Goal: Task Accomplishment & Management: Use online tool/utility

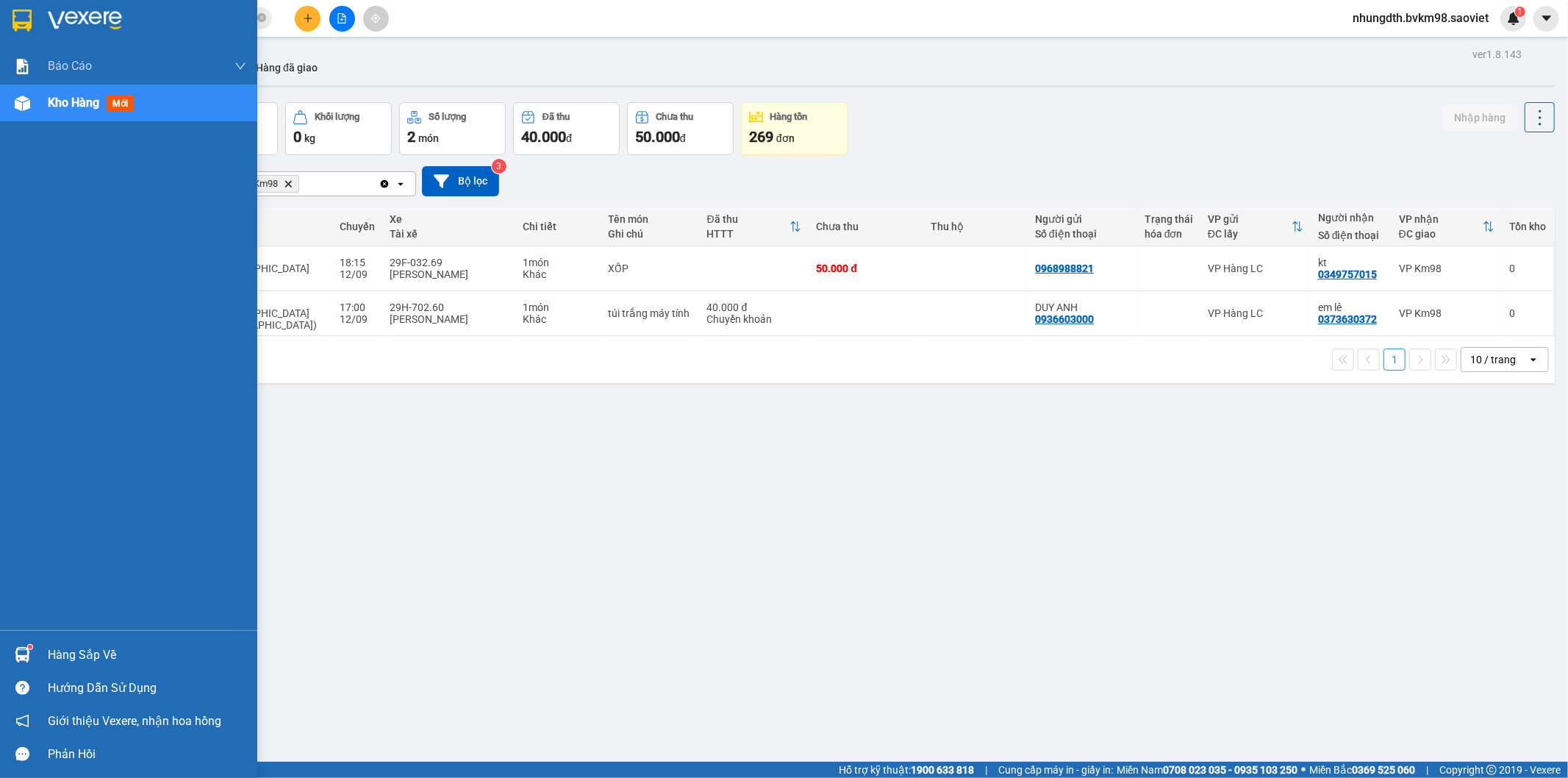
click at [126, 97] on span "mới" at bounding box center [120, 103] width 27 height 16
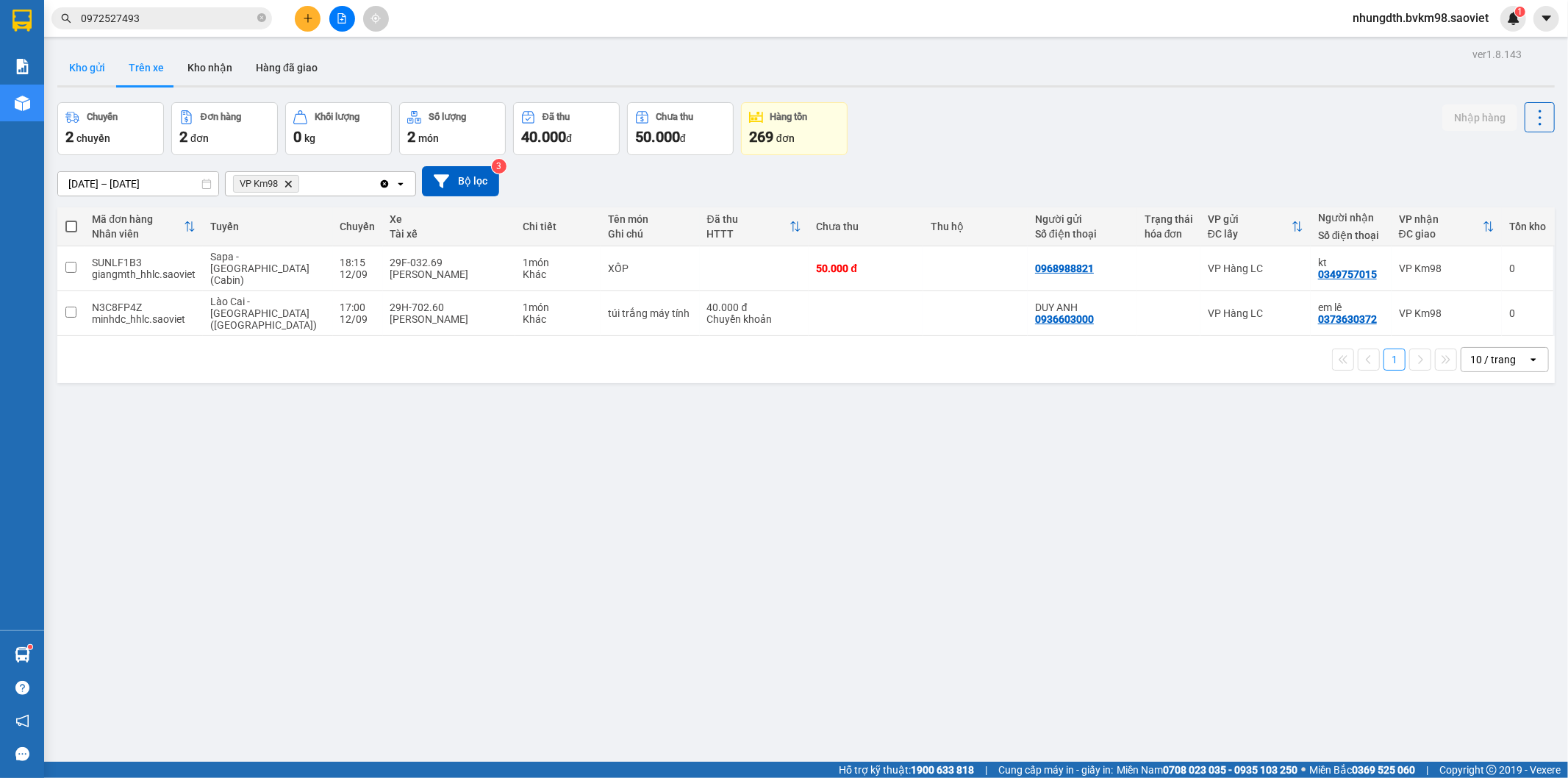
click at [88, 61] on button "Kho gửi" at bounding box center [87, 67] width 59 height 35
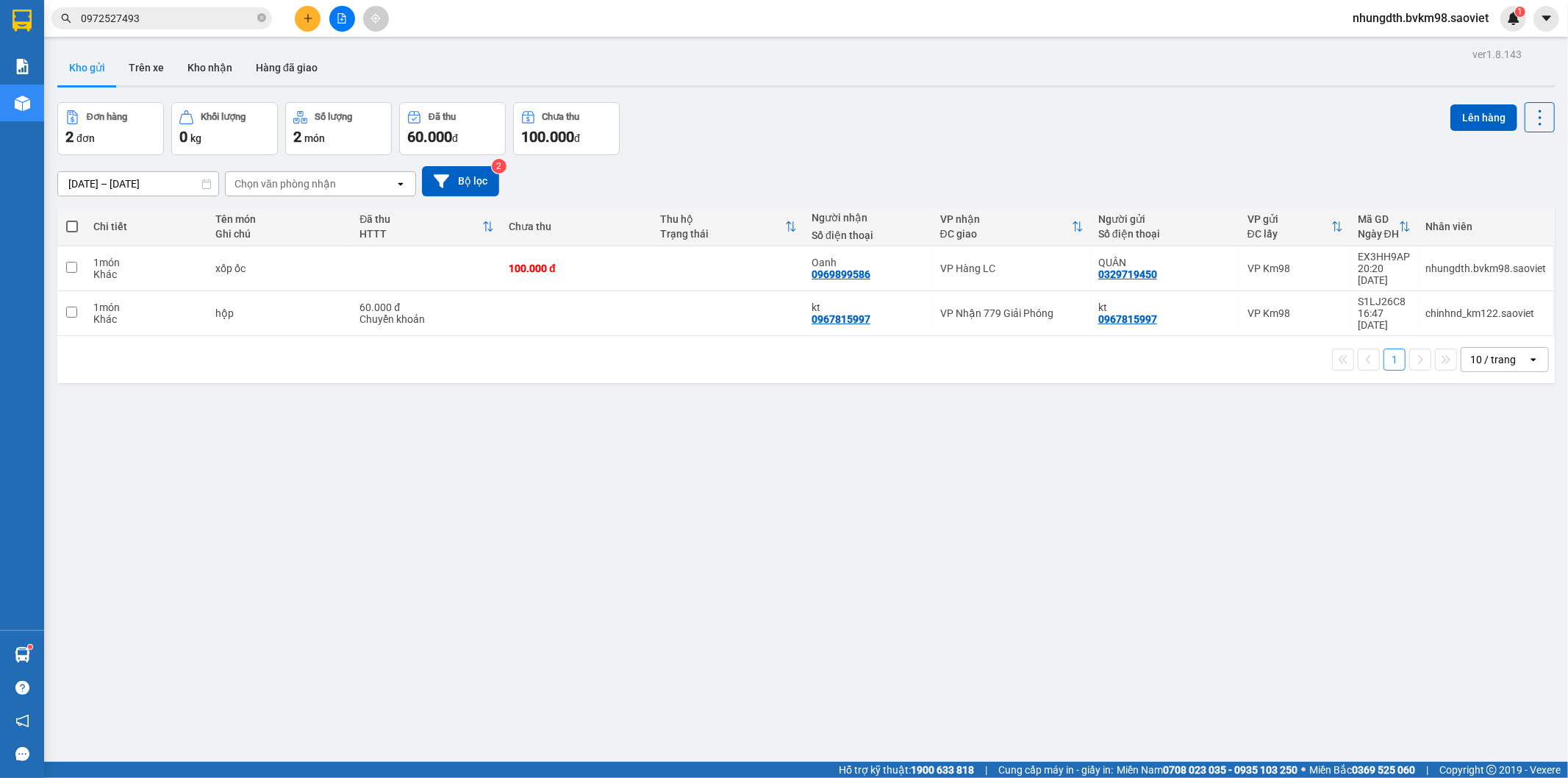
click at [74, 262] on input "checkbox" at bounding box center [72, 267] width 11 height 11
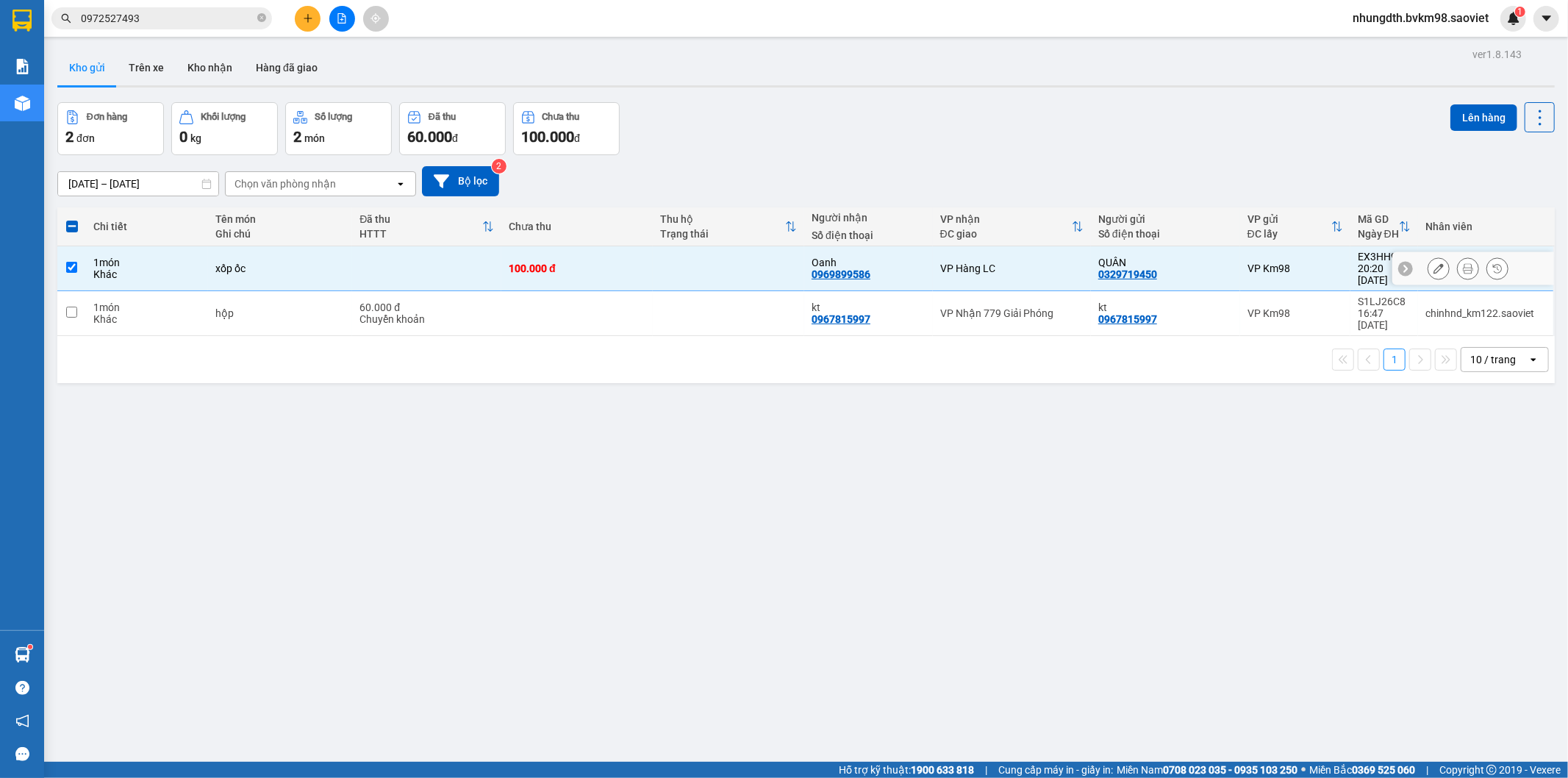
click at [74, 262] on input "checkbox" at bounding box center [72, 267] width 11 height 11
checkbox input "false"
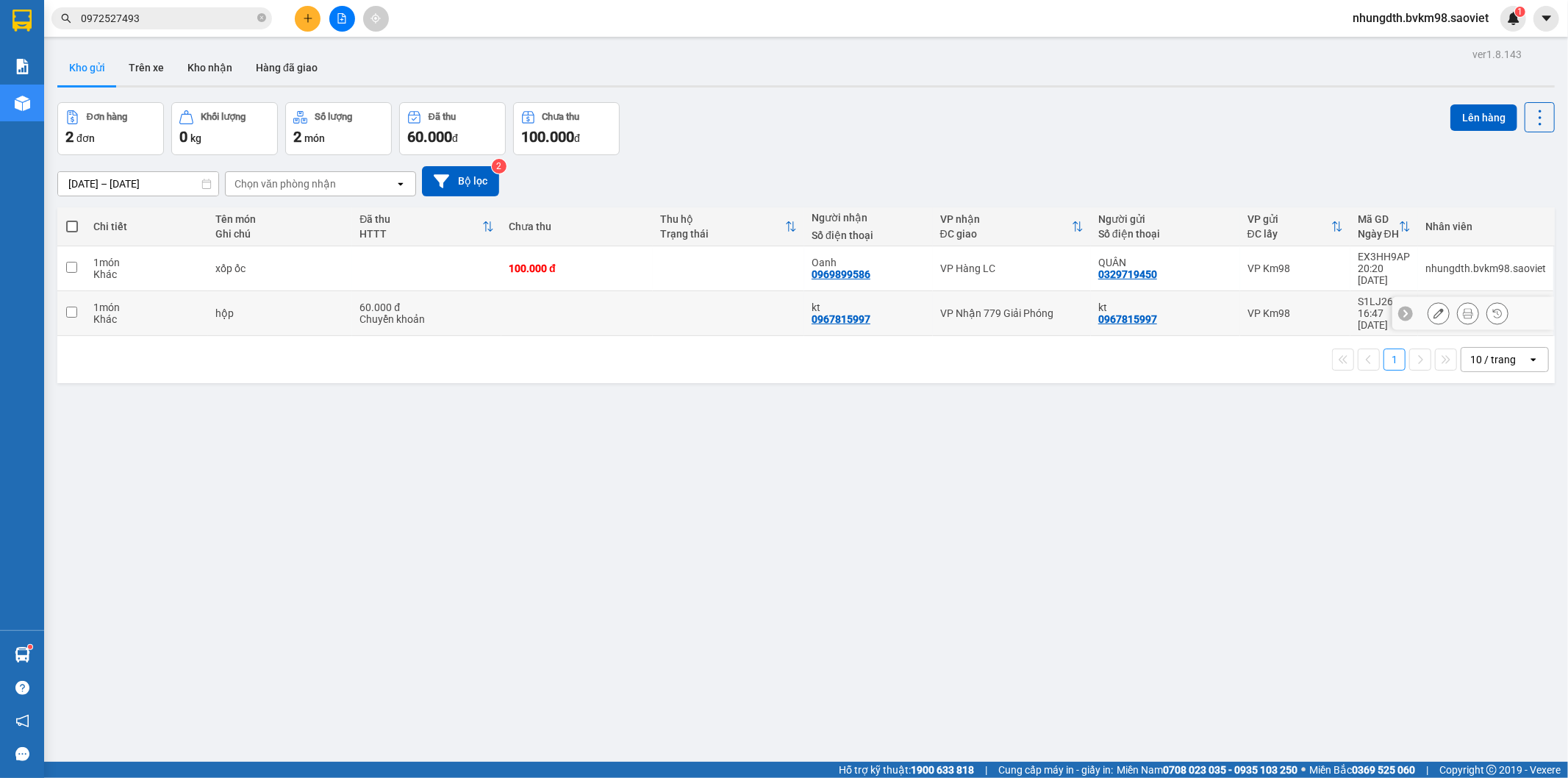
click at [69, 307] on input "checkbox" at bounding box center [72, 313] width 11 height 11
checkbox input "true"
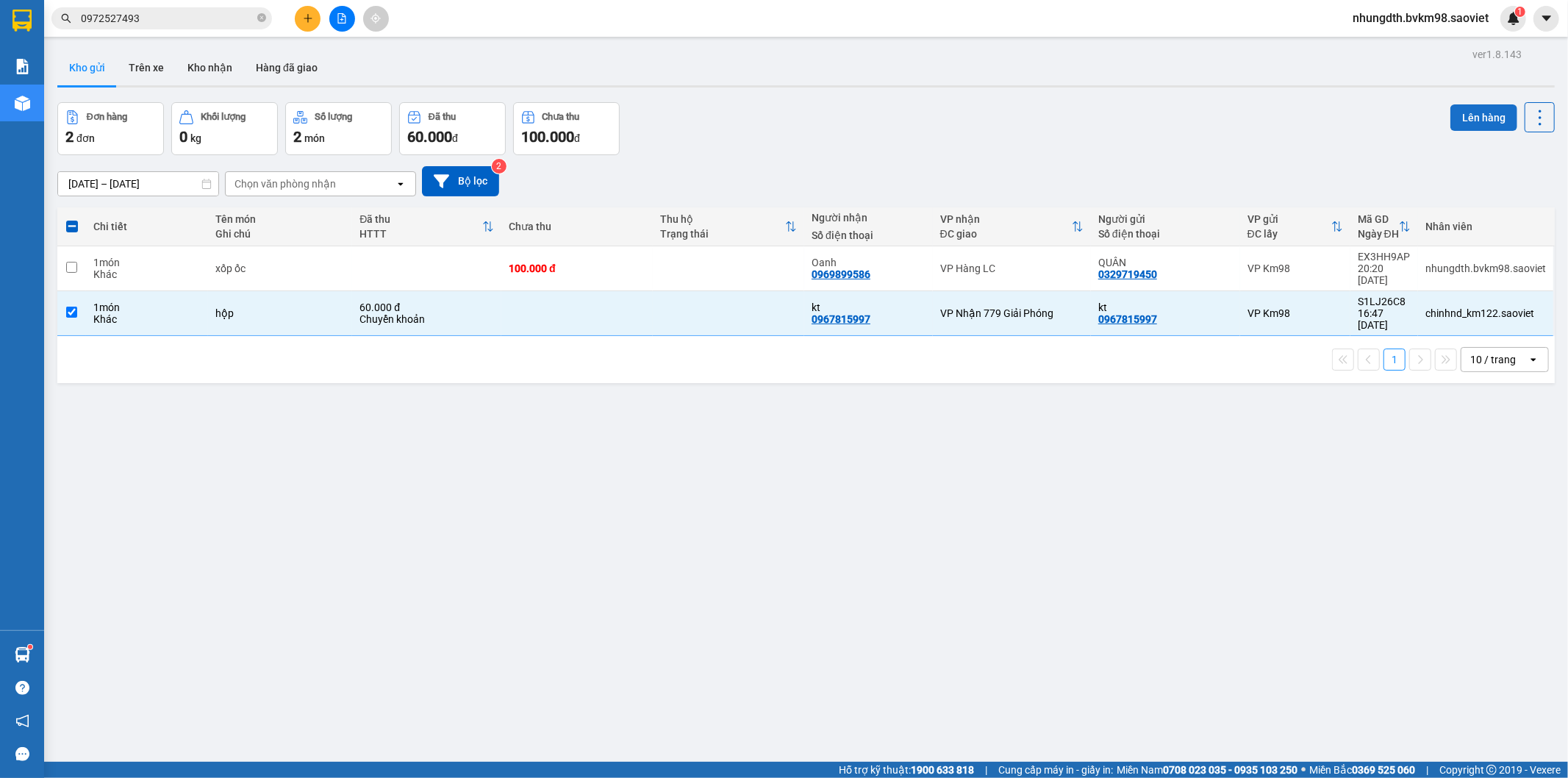
click at [1464, 121] on button "Lên hàng" at bounding box center [1483, 118] width 67 height 26
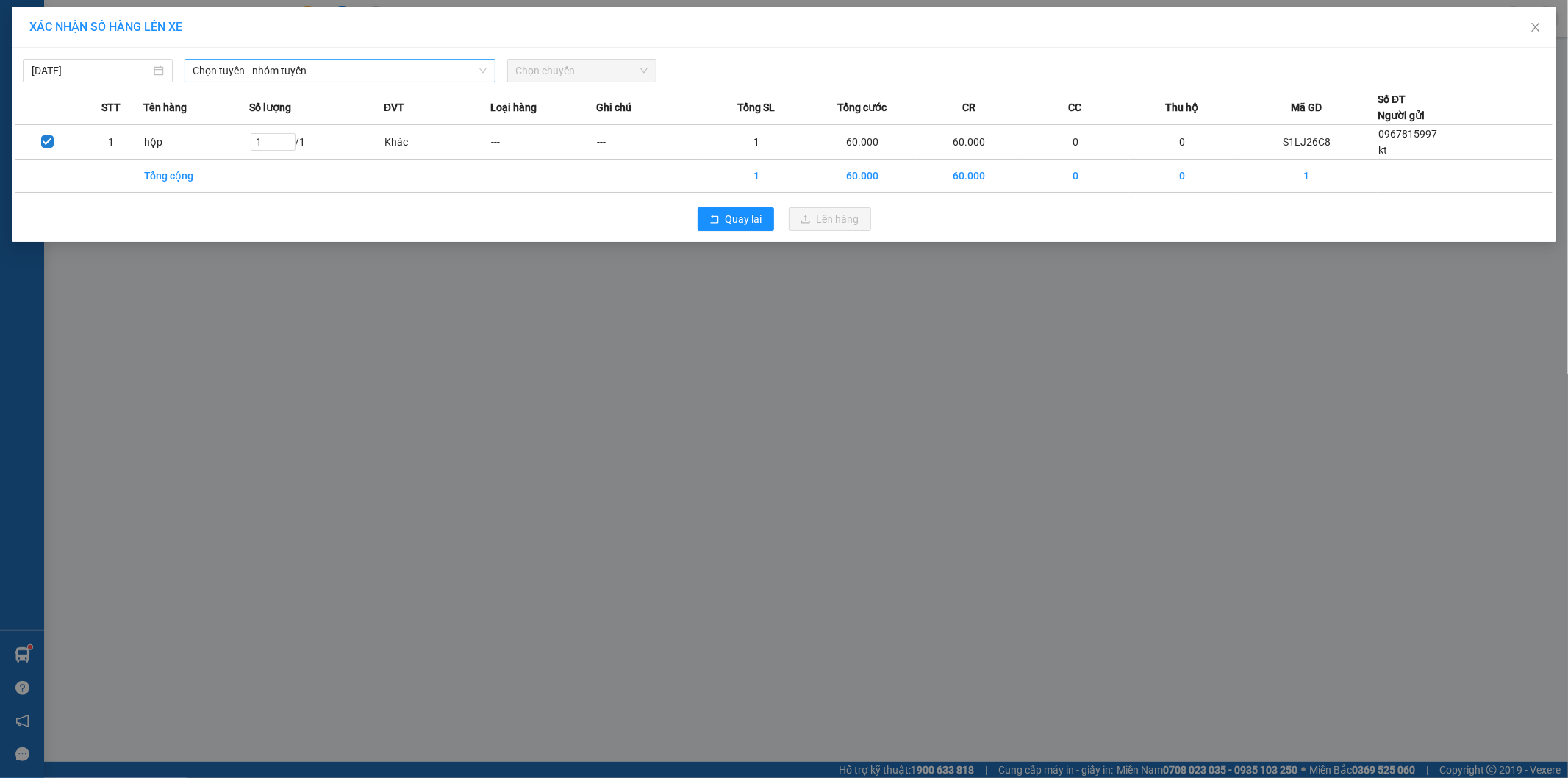
click at [354, 76] on span "Chọn tuyến - nhóm tuyến" at bounding box center [340, 70] width 294 height 22
click at [1046, 486] on div "XÁC NHẬN SỐ HÀNG LÊN XE [DATE] Chọn tuyến - nhóm tuyến LỌC THEO Nhóm tuyến Tuyế…" at bounding box center [784, 389] width 1568 height 778
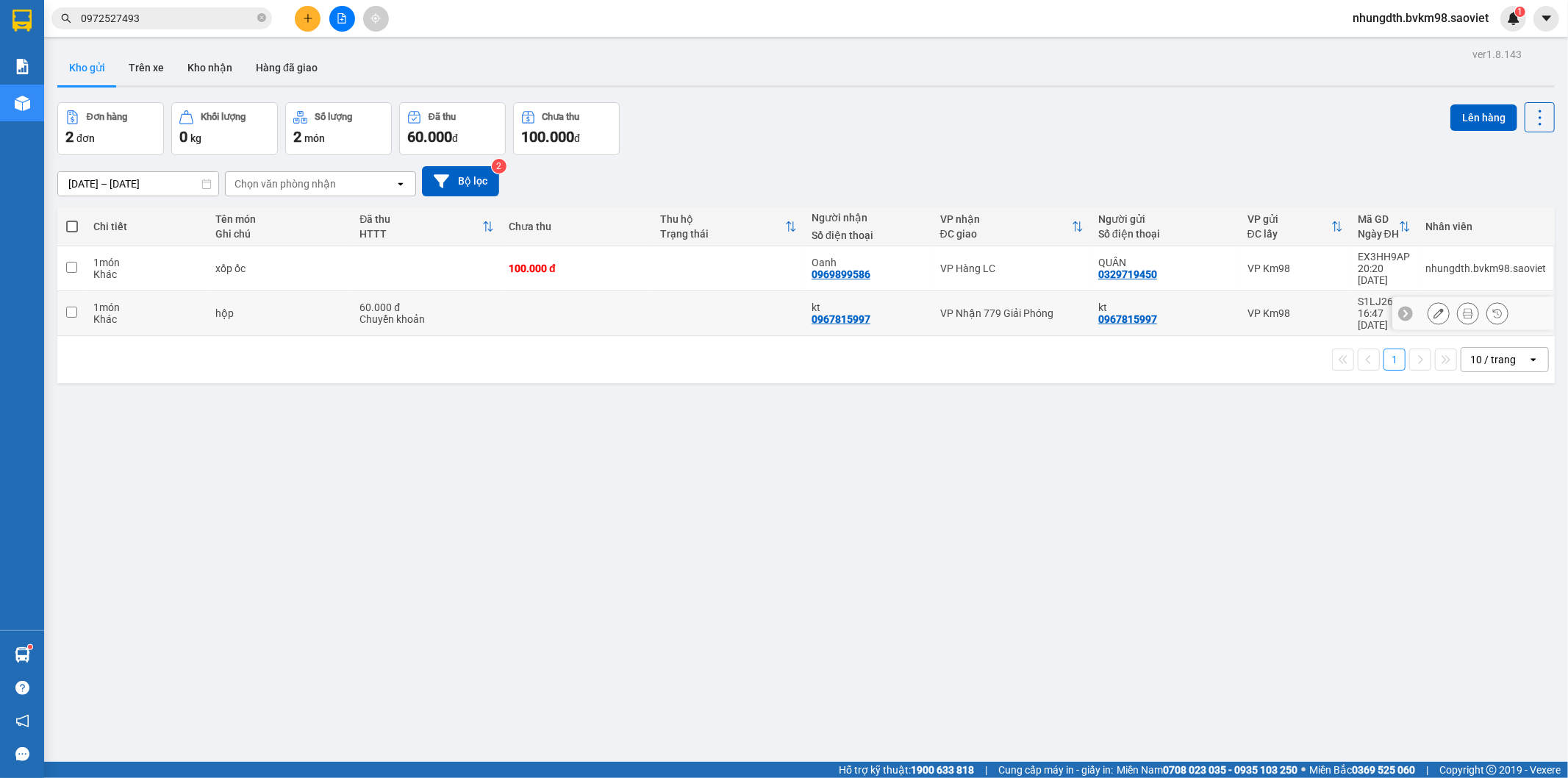
click at [70, 307] on input "checkbox" at bounding box center [72, 313] width 11 height 11
checkbox input "true"
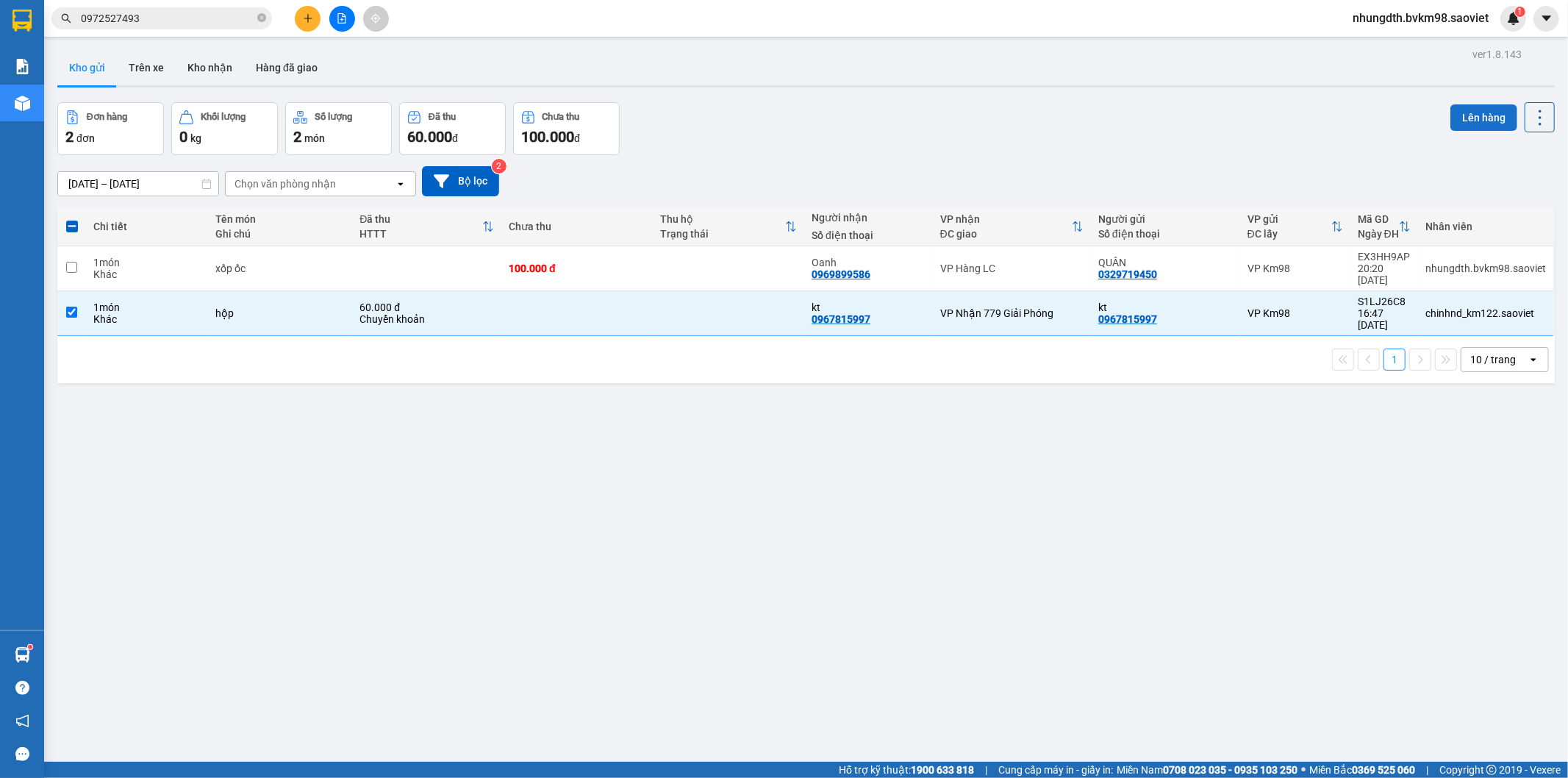
click at [1461, 115] on button "Lên hàng" at bounding box center [1483, 118] width 67 height 26
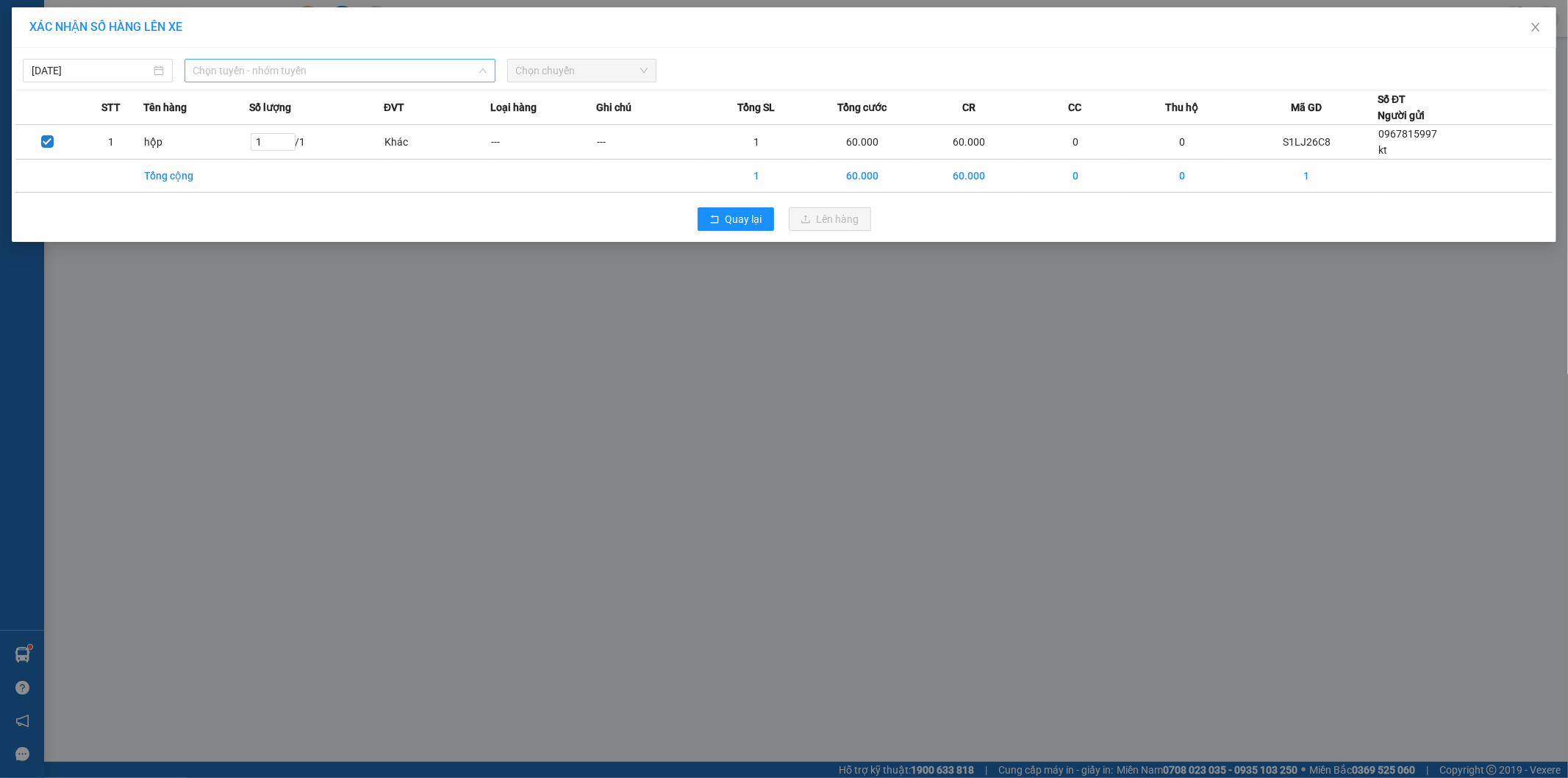
click at [344, 71] on span "Chọn tuyến - nhóm tuyến" at bounding box center [340, 70] width 294 height 22
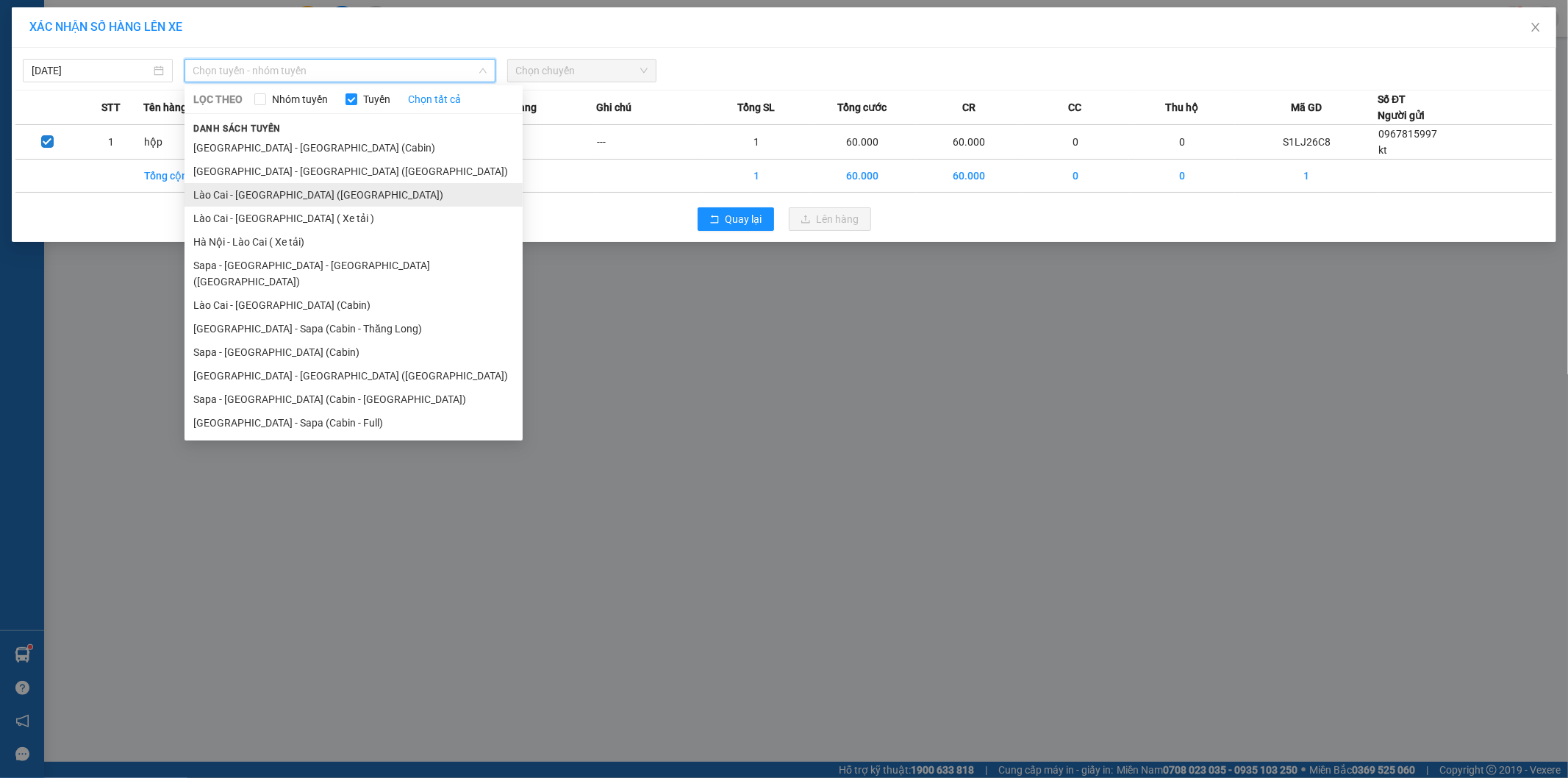
click at [261, 195] on li "Lào Cai - [GEOGRAPHIC_DATA] ([GEOGRAPHIC_DATA])" at bounding box center [353, 194] width 338 height 24
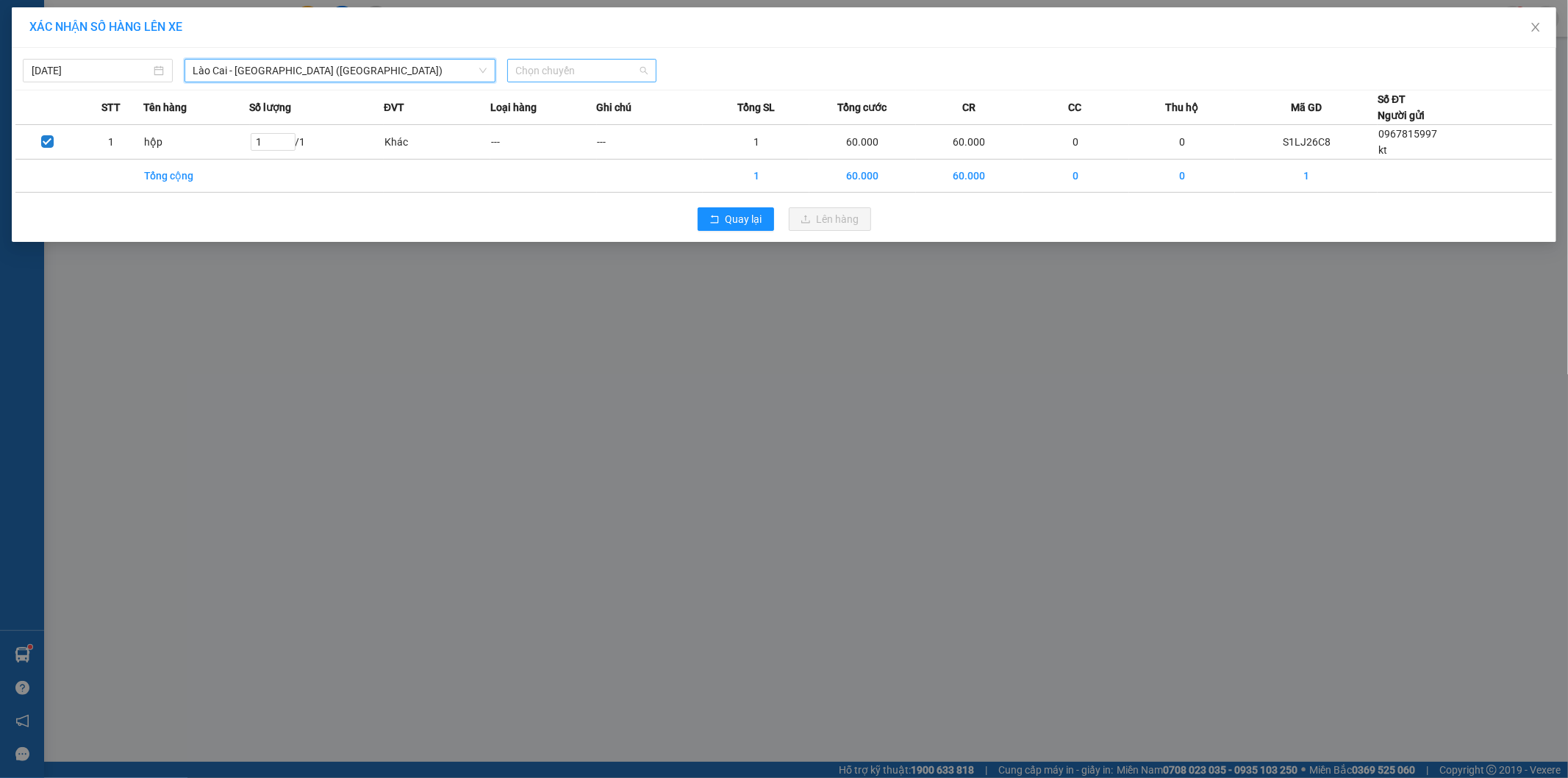
click at [561, 60] on span "Chọn chuyến" at bounding box center [582, 70] width 132 height 22
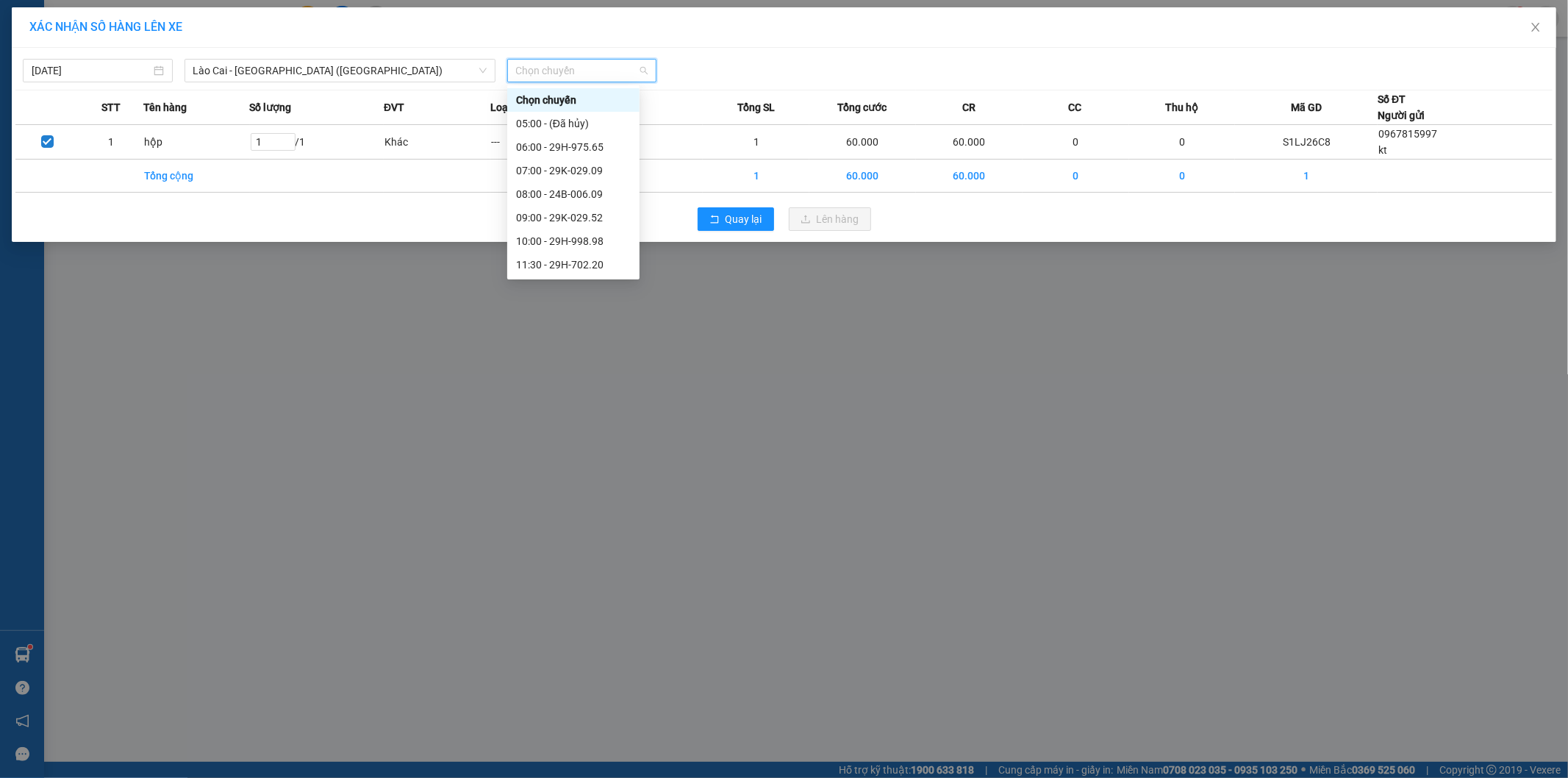
scroll to position [118, 0]
click at [244, 63] on span "Lào Cai - [GEOGRAPHIC_DATA] ([GEOGRAPHIC_DATA])" at bounding box center [340, 70] width 294 height 22
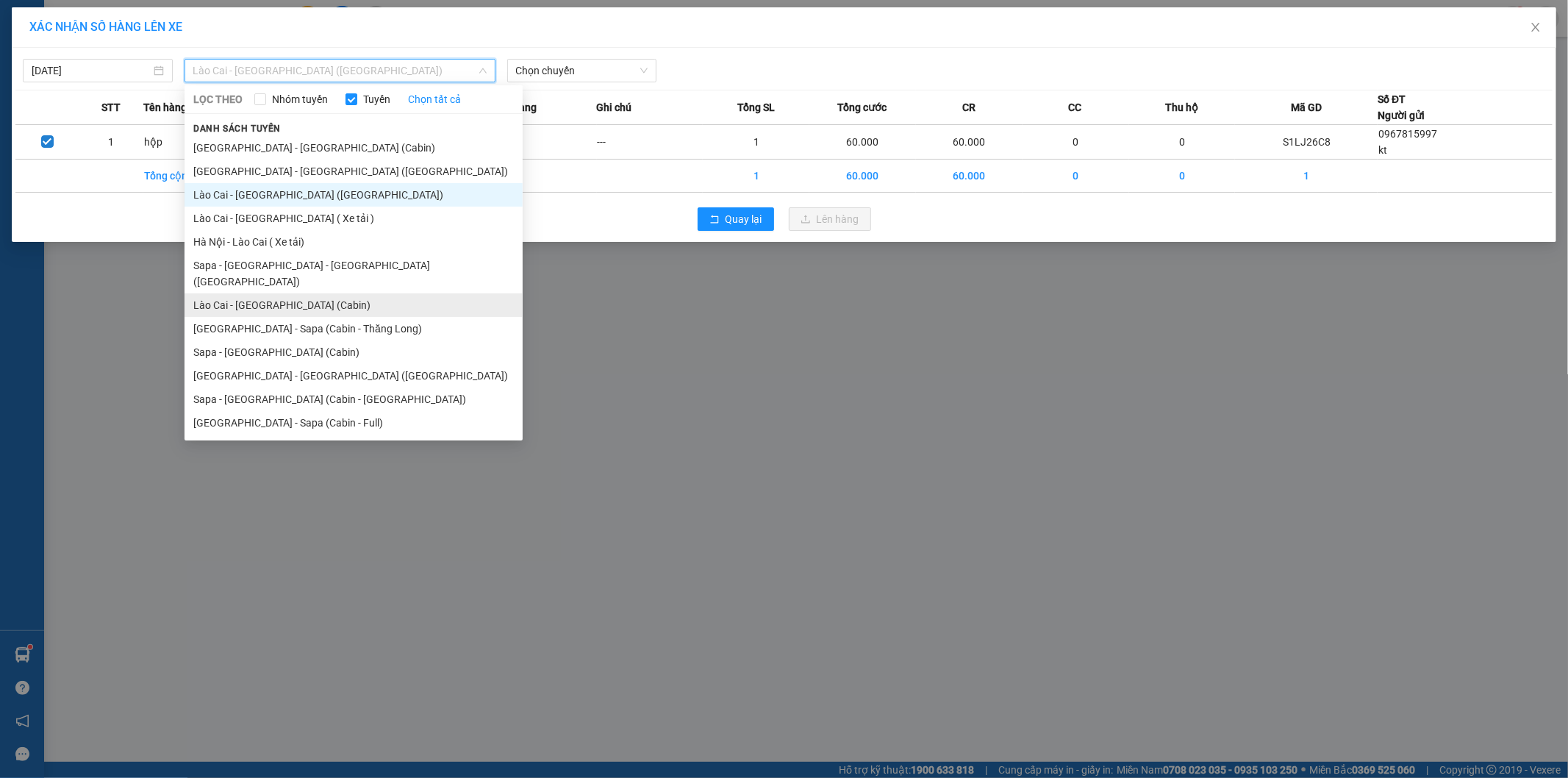
click at [289, 294] on li "Lào Cai - [GEOGRAPHIC_DATA] (Cabin)" at bounding box center [353, 305] width 338 height 24
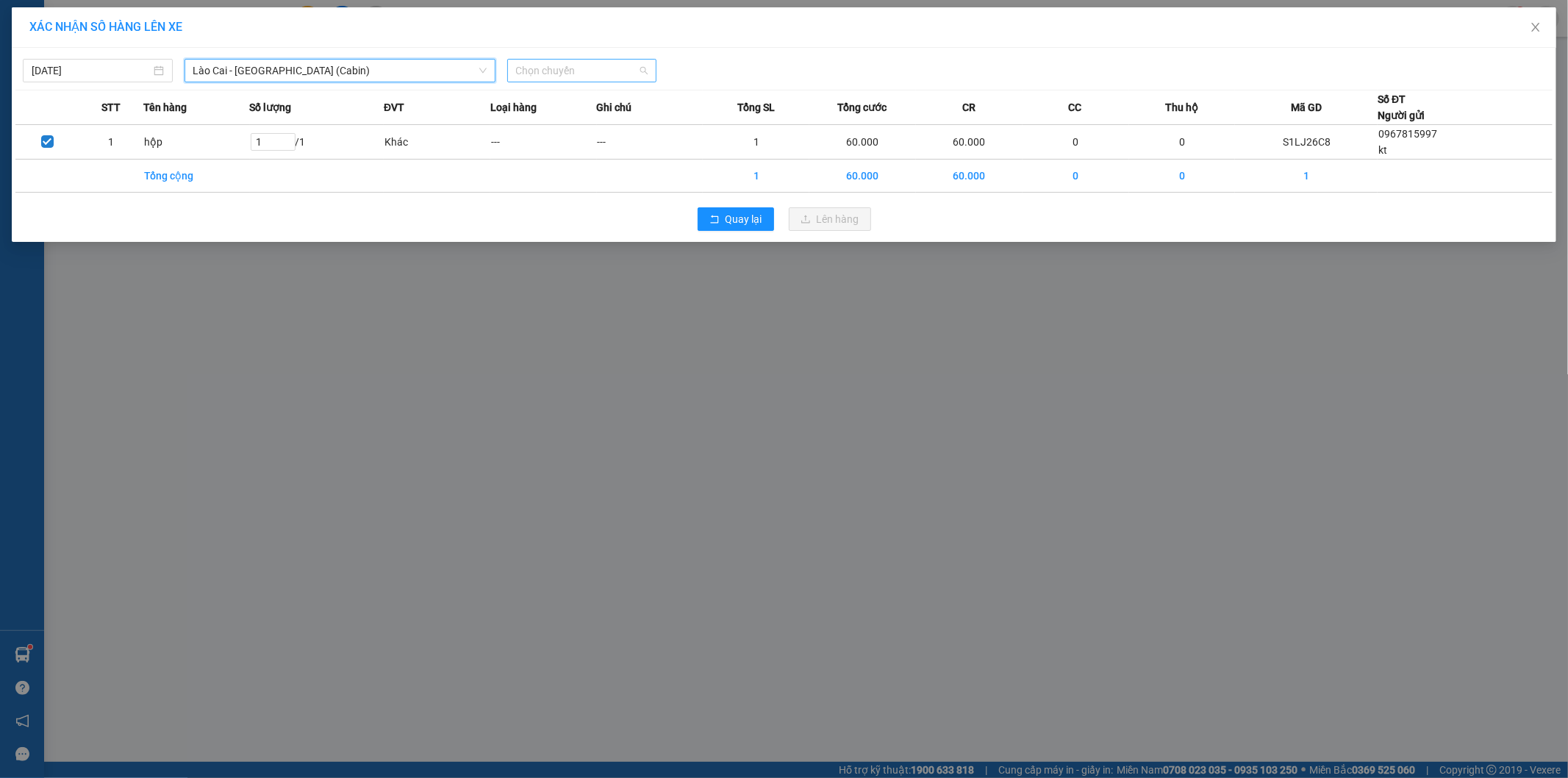
click at [575, 62] on span "Chọn chuyến" at bounding box center [582, 70] width 132 height 22
click at [356, 70] on span "Lào Cai - [GEOGRAPHIC_DATA] (Cabin)" at bounding box center [340, 70] width 294 height 22
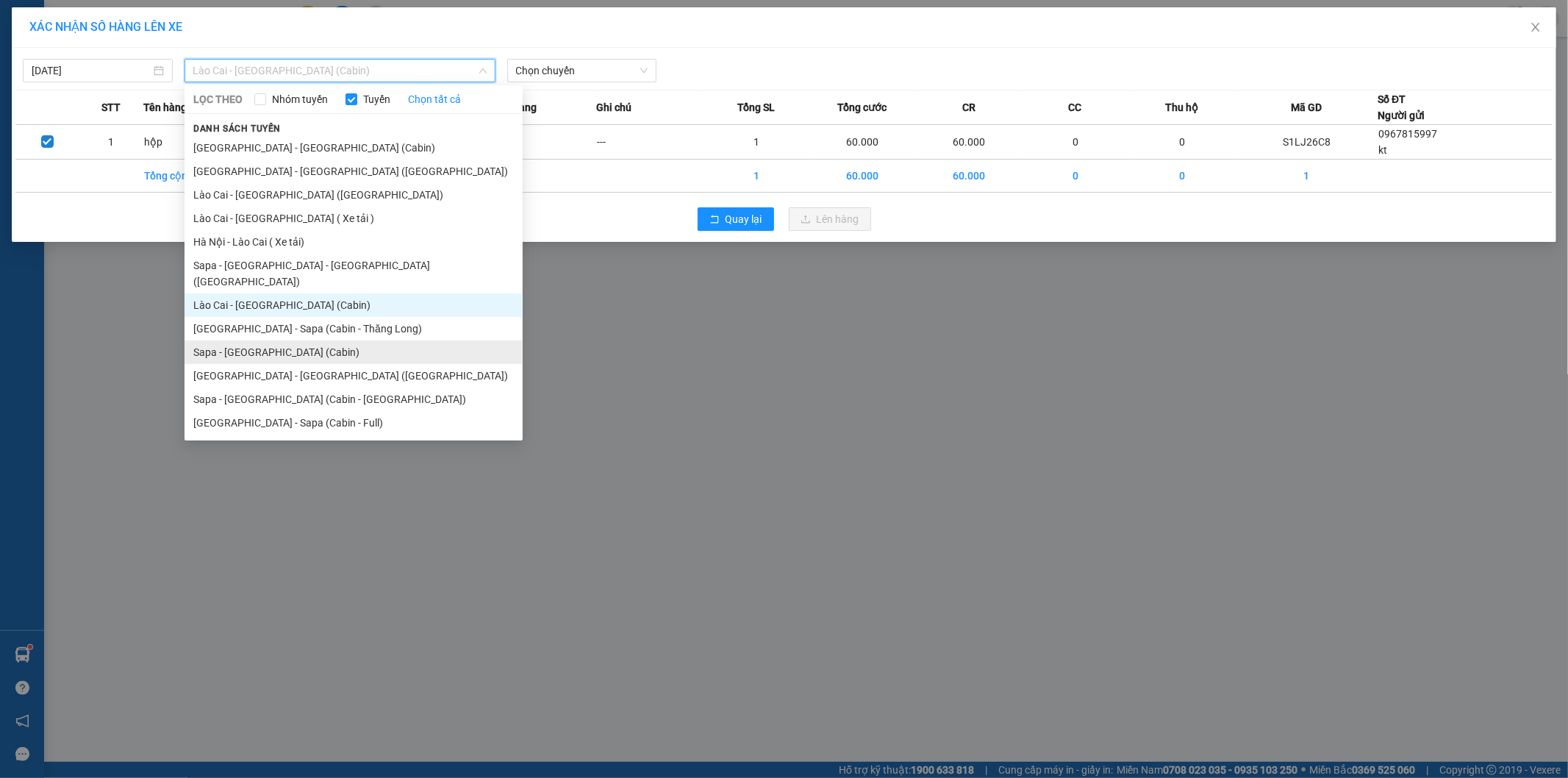
click at [246, 341] on li "Sapa - [GEOGRAPHIC_DATA] (Cabin)" at bounding box center [353, 352] width 338 height 24
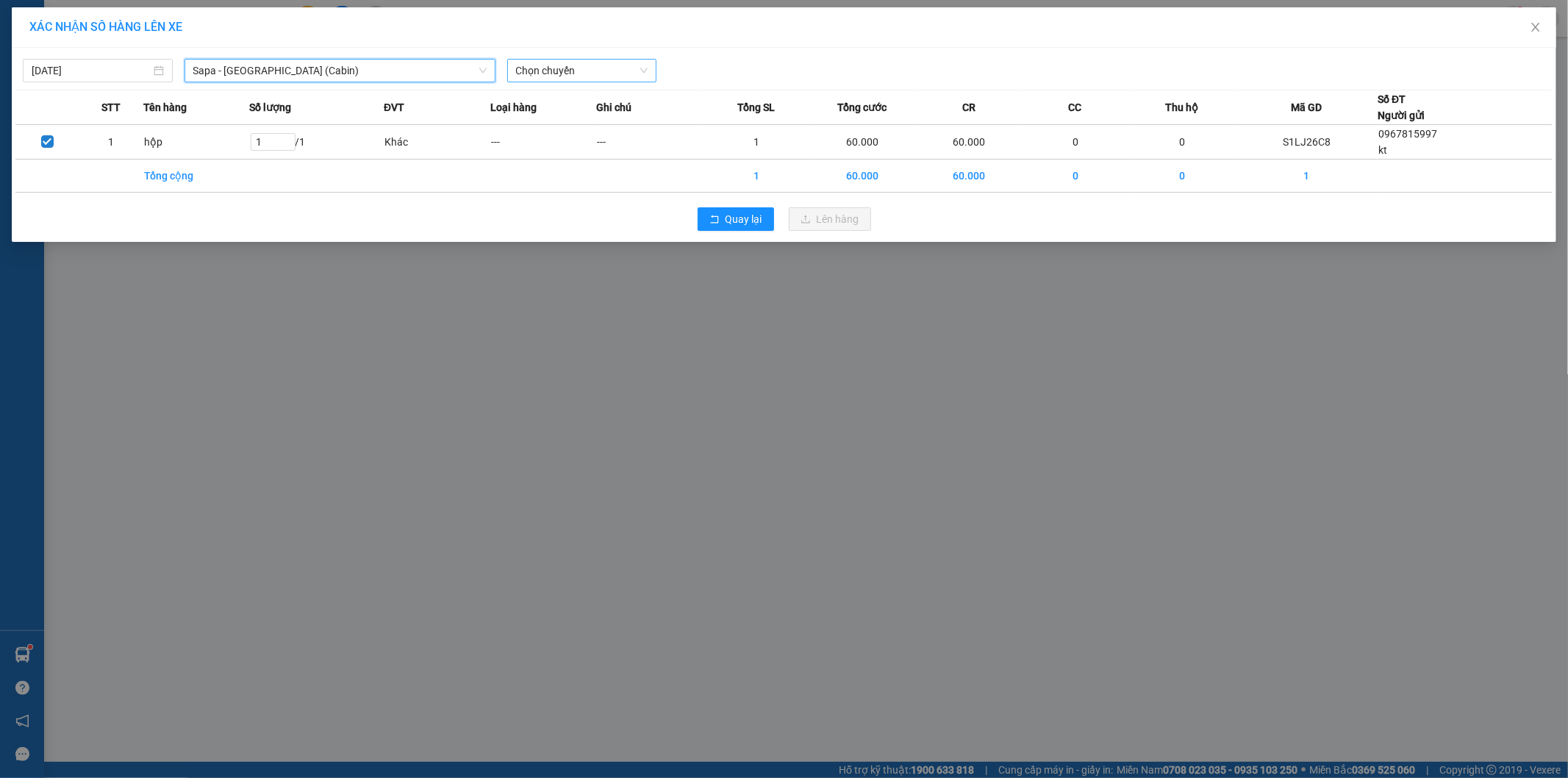
click at [550, 74] on span "Chọn chuyến" at bounding box center [582, 70] width 132 height 22
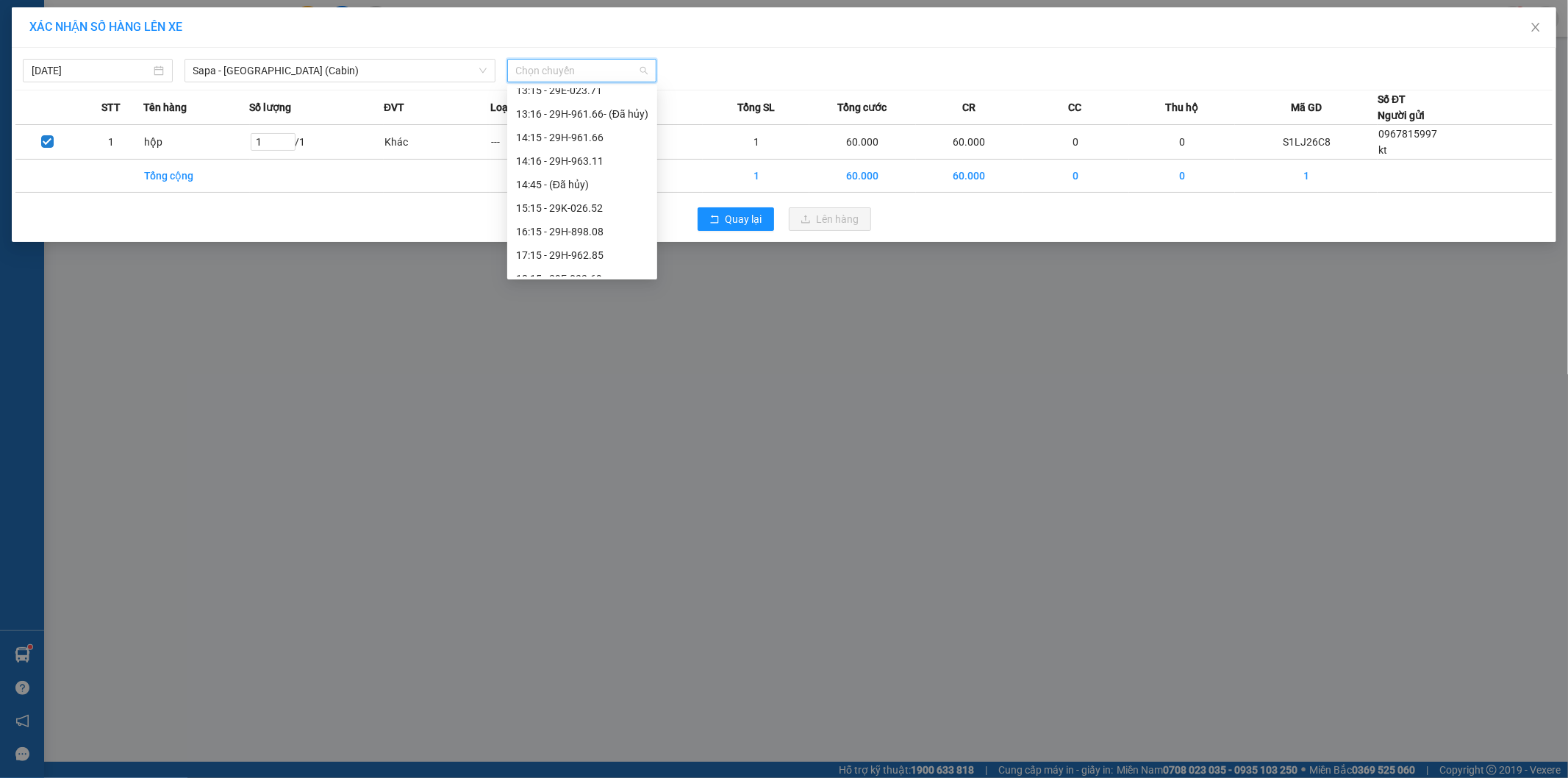
scroll to position [327, 0]
click at [583, 144] on div "16:15 - 29H-898.08" at bounding box center [582, 149] width 132 height 16
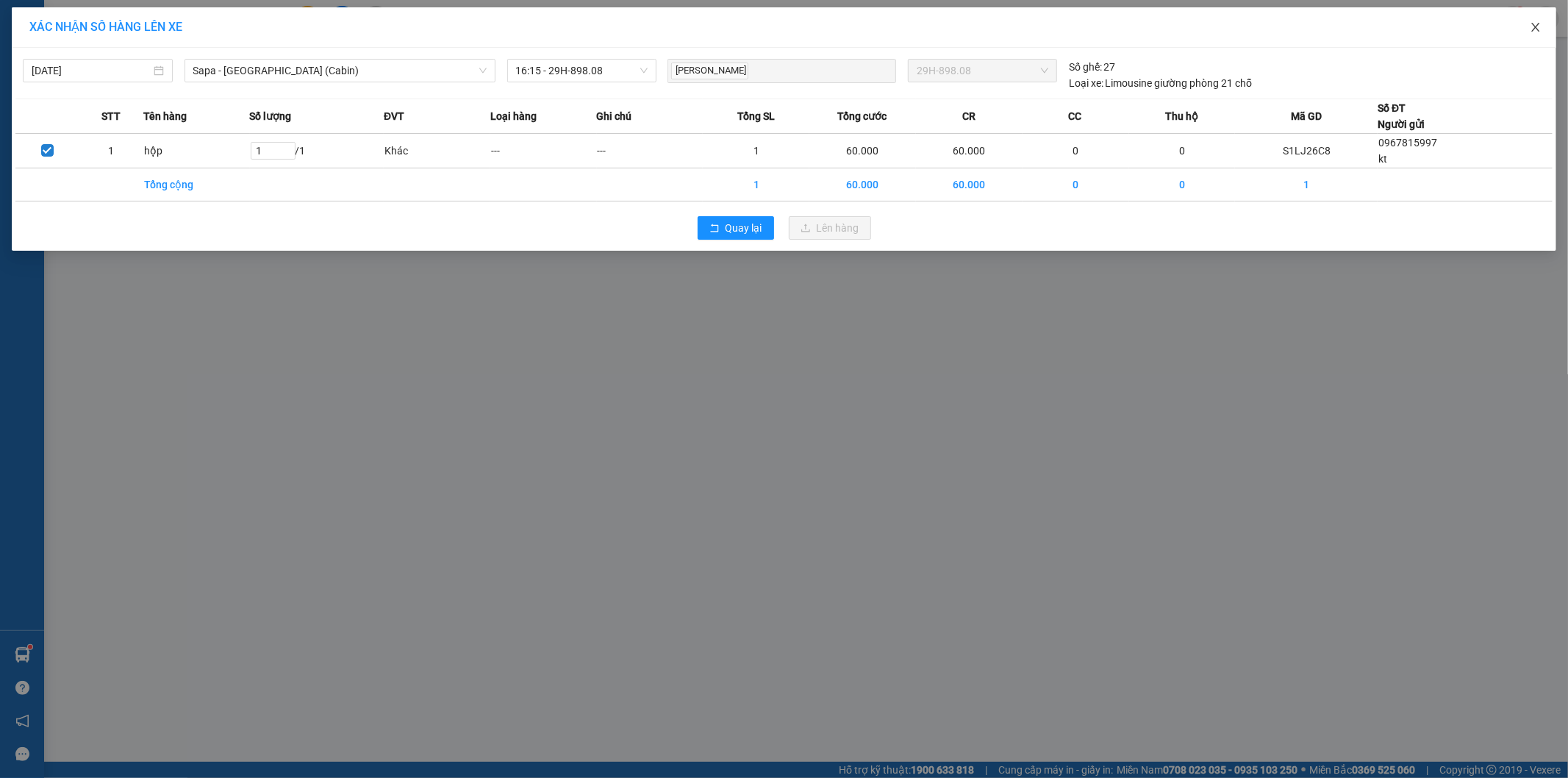
click at [1537, 25] on icon "close" at bounding box center [1536, 27] width 11 height 11
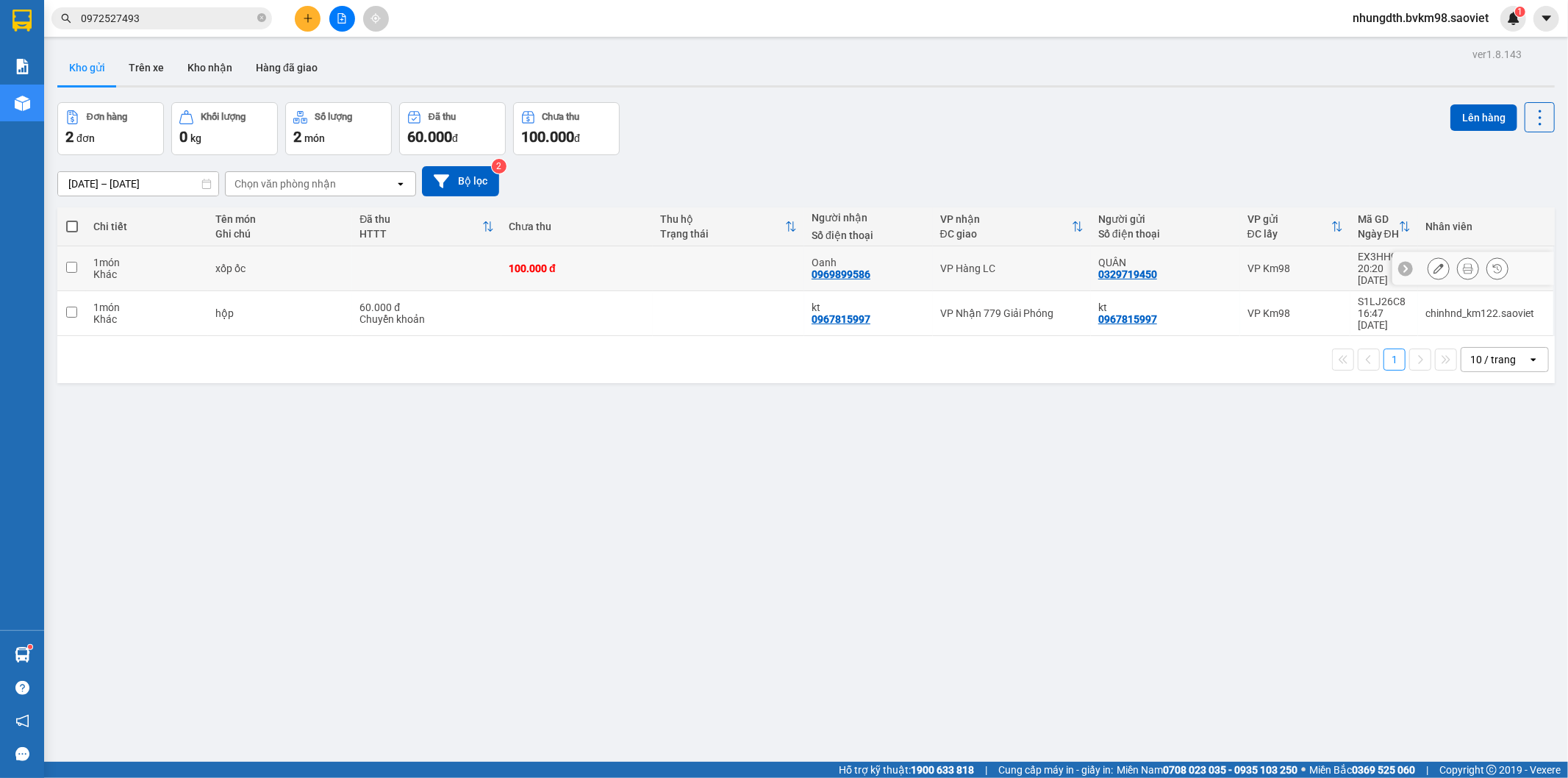
click at [75, 262] on input "checkbox" at bounding box center [72, 267] width 11 height 11
checkbox input "true"
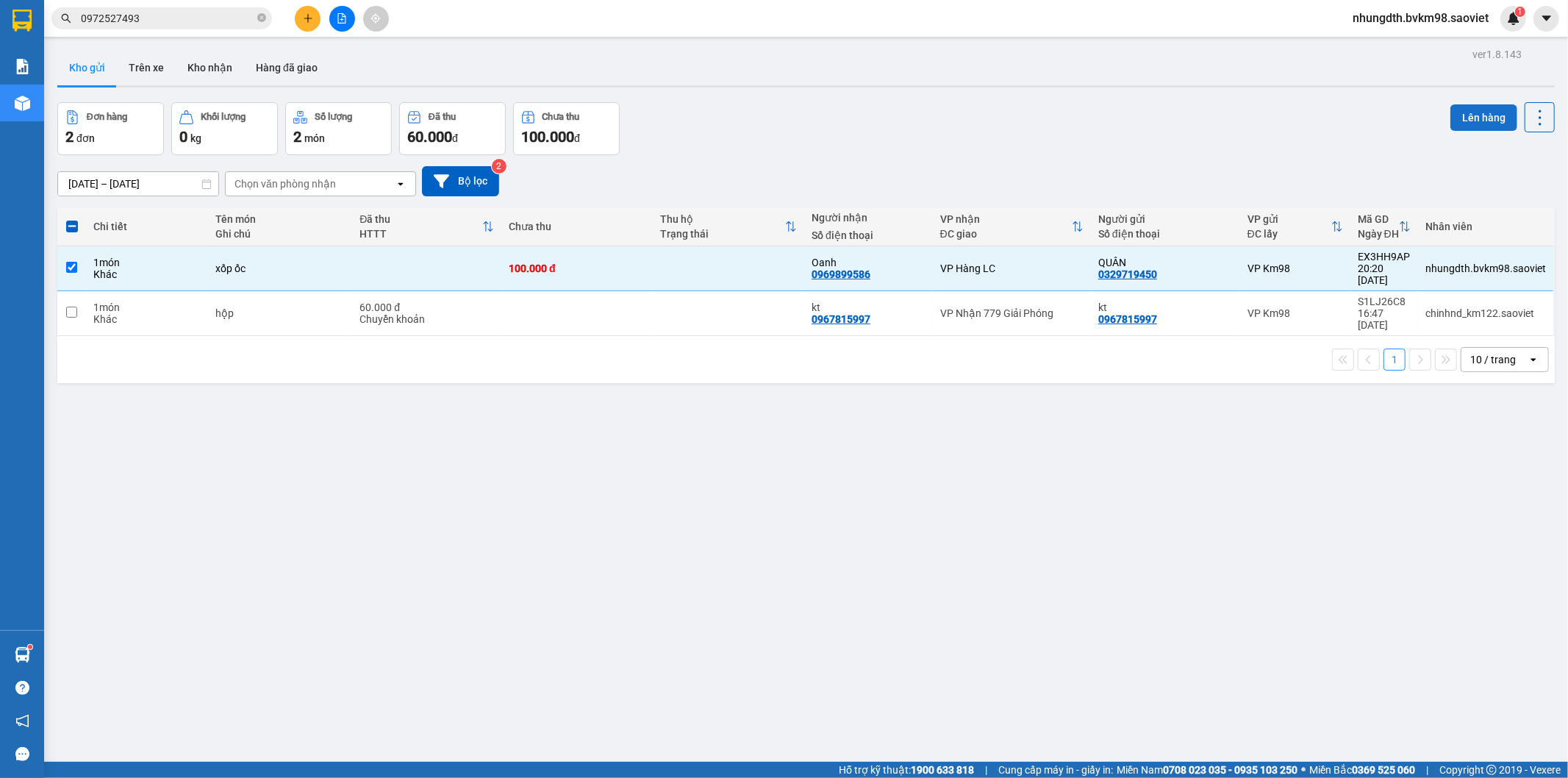
click at [1488, 124] on button "Lên hàng" at bounding box center [1483, 118] width 67 height 26
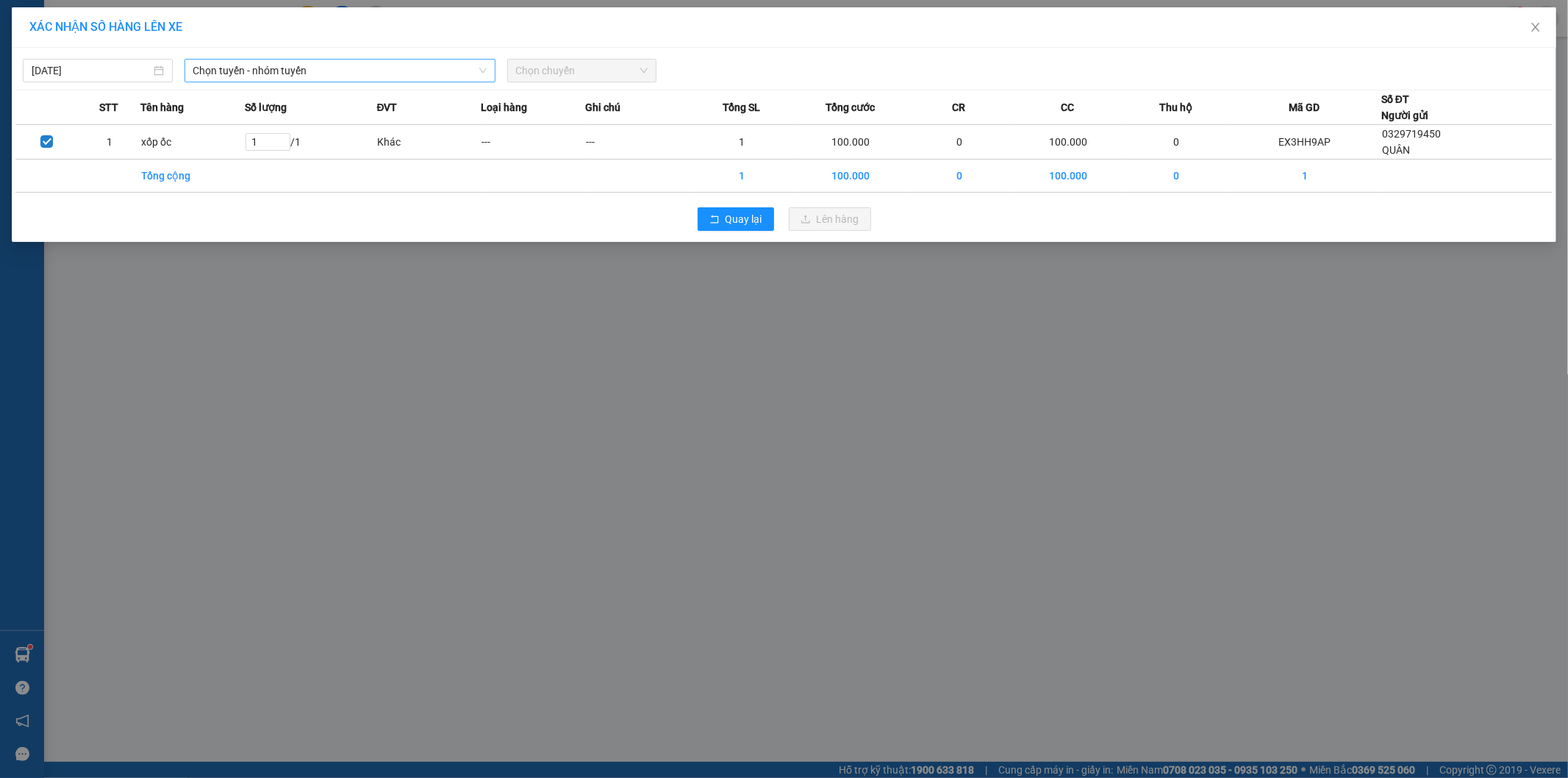
click at [280, 75] on span "Chọn tuyến - nhóm tuyến" at bounding box center [340, 70] width 294 height 22
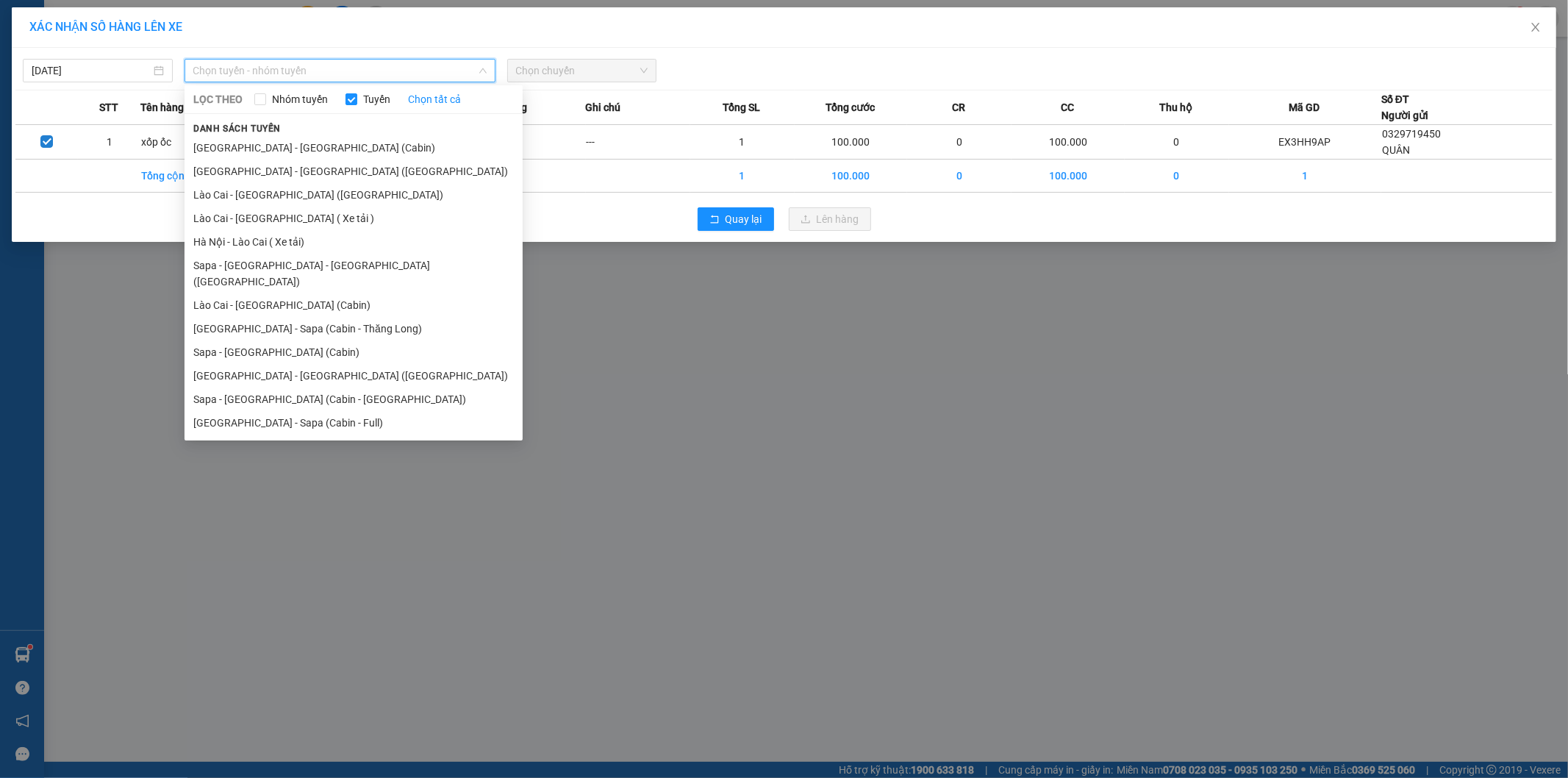
click at [263, 175] on li "[GEOGRAPHIC_DATA] - [GEOGRAPHIC_DATA] ([GEOGRAPHIC_DATA])" at bounding box center [353, 171] width 338 height 24
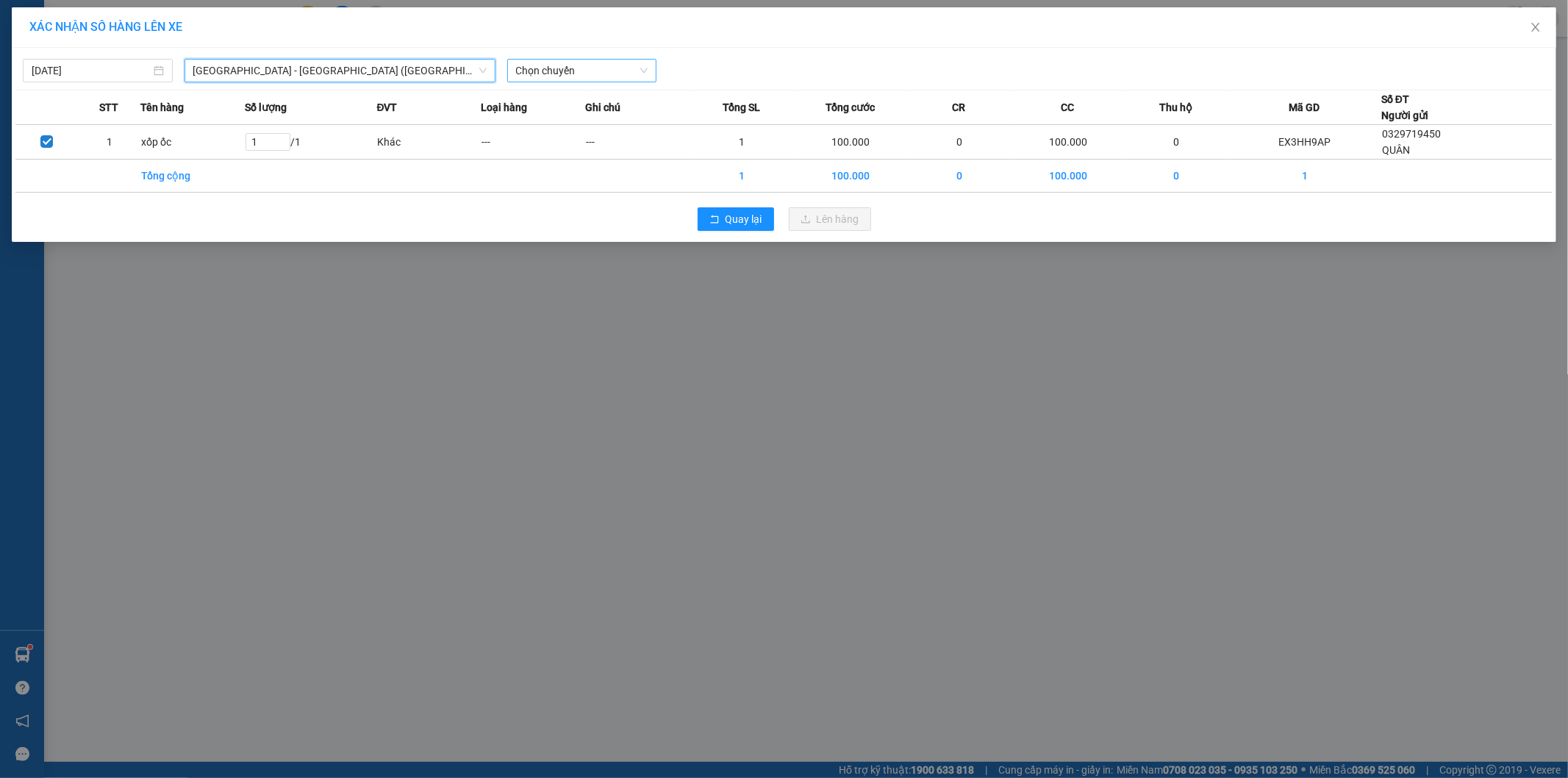
click at [590, 62] on span "Chọn chuyến" at bounding box center [582, 70] width 132 height 22
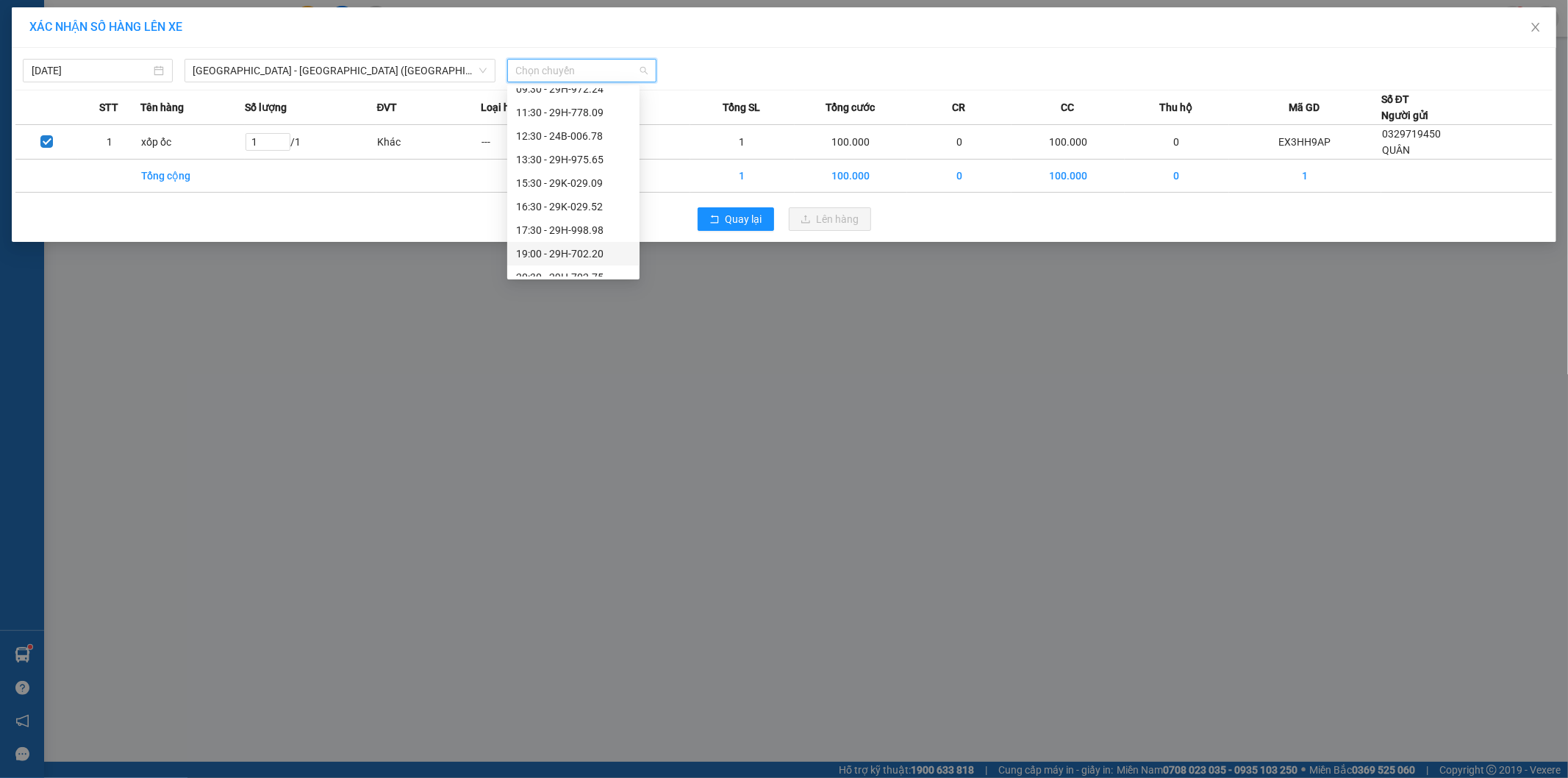
scroll to position [118, 0]
click at [577, 211] on div "19:00 - 29H-702.20" at bounding box center [573, 217] width 114 height 16
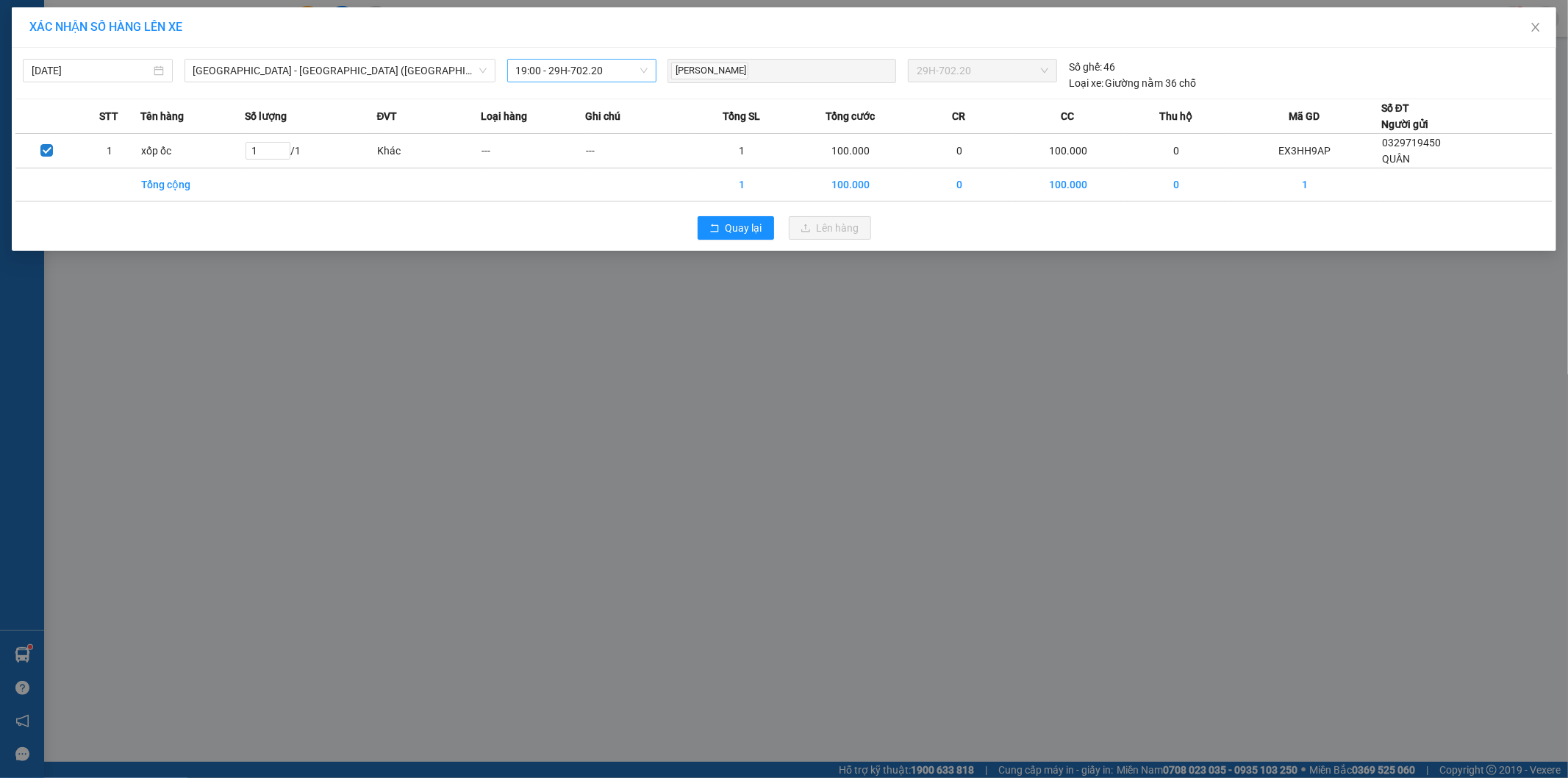
click at [582, 62] on span "19:00 - 29H-702.20" at bounding box center [582, 70] width 132 height 22
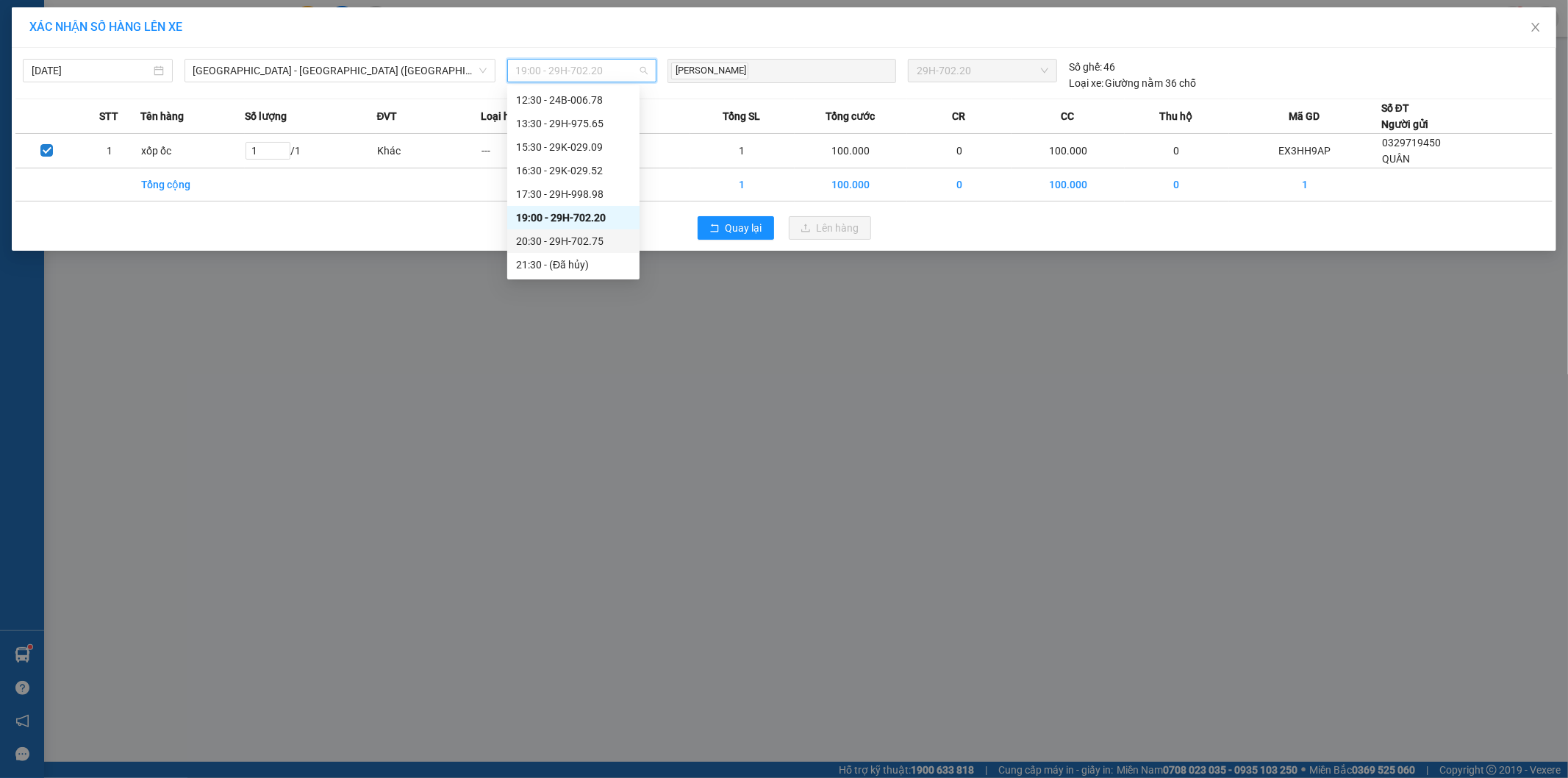
click at [603, 236] on div "20:30 - 29H-702.75" at bounding box center [573, 241] width 114 height 16
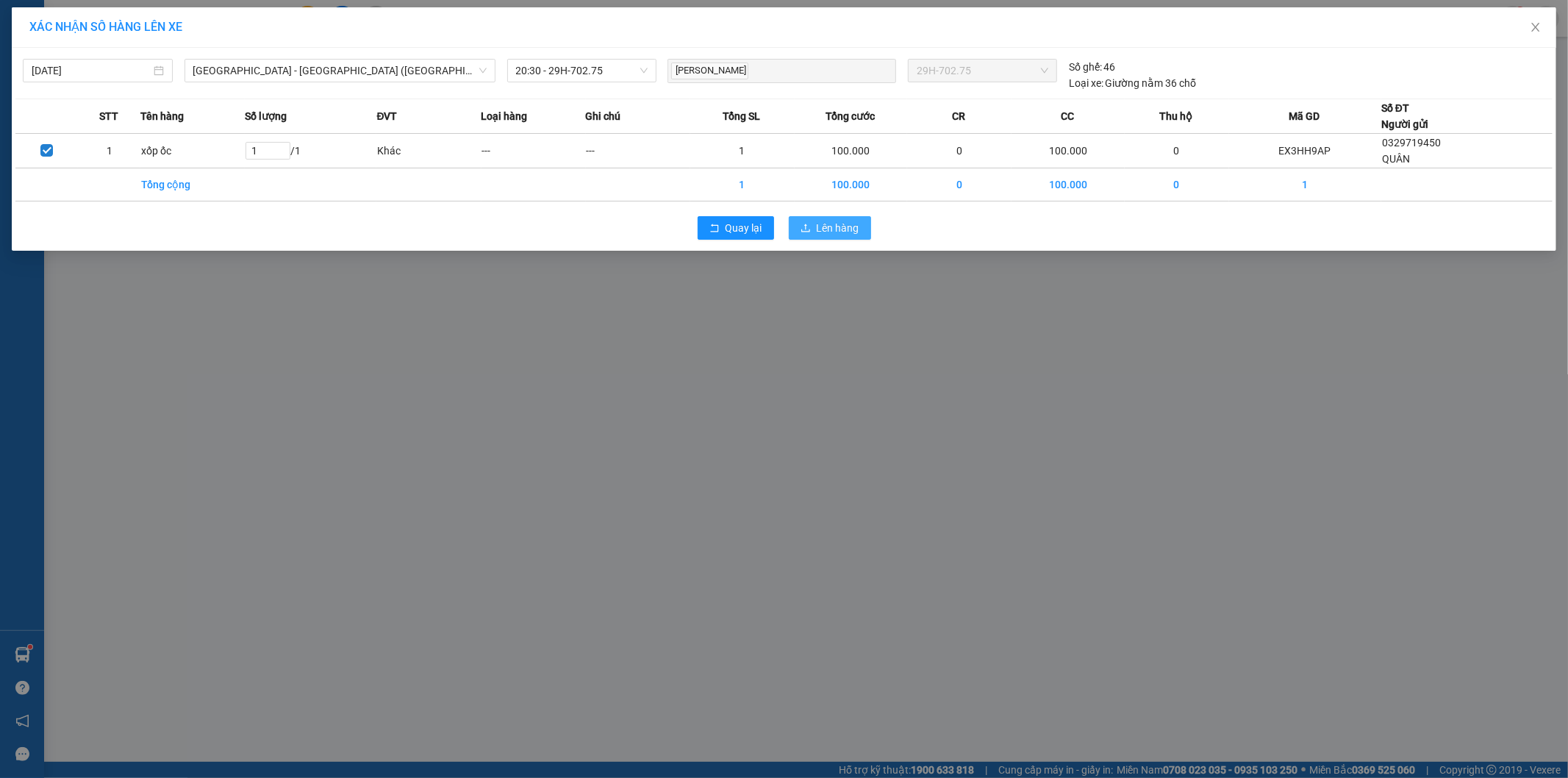
click at [833, 230] on span "Lên hàng" at bounding box center [837, 228] width 42 height 16
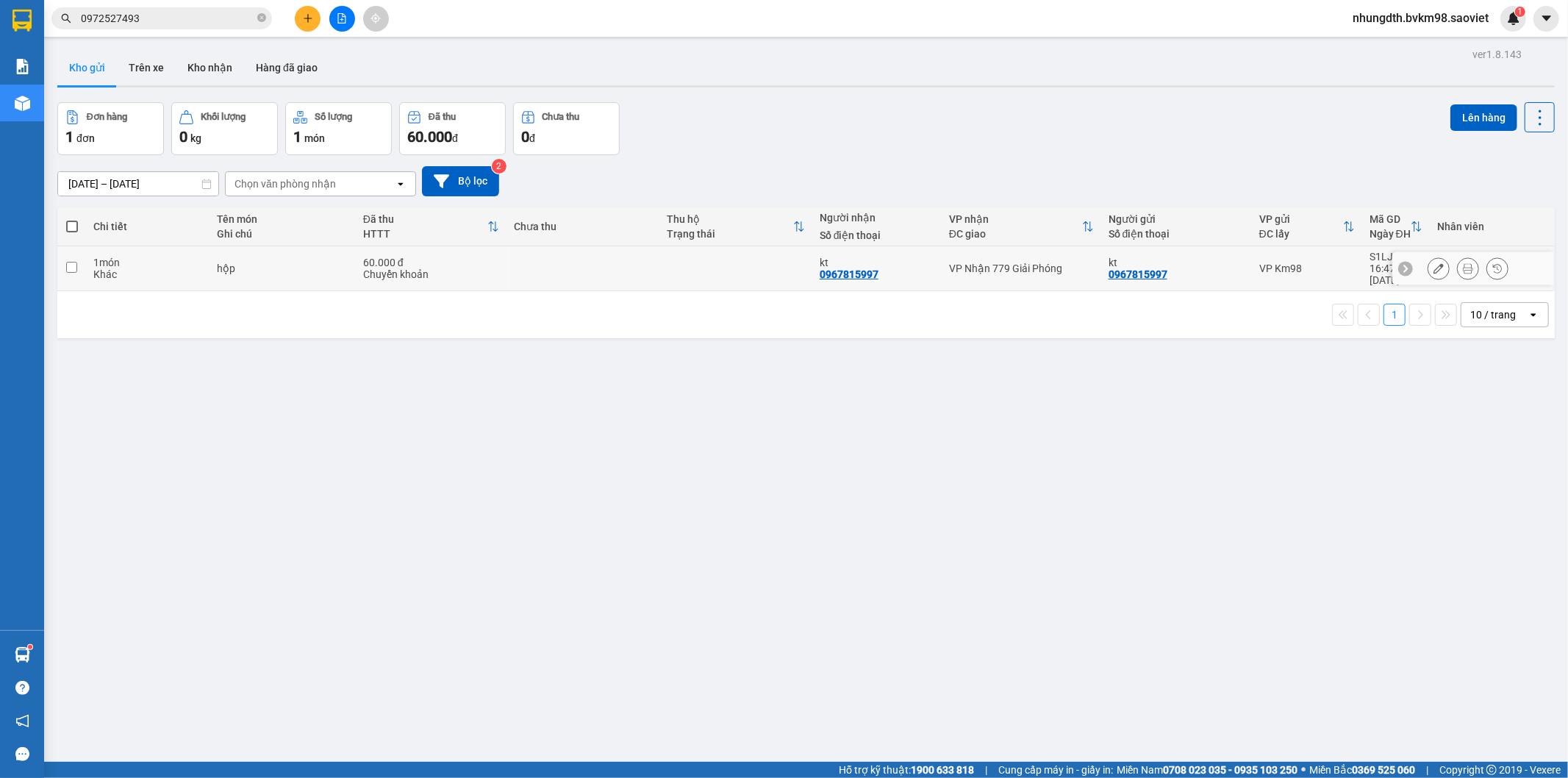
drag, startPoint x: 76, startPoint y: 264, endPoint x: 128, endPoint y: 259, distance: 52.2
click at [76, 264] on input "checkbox" at bounding box center [72, 267] width 11 height 11
checkbox input "true"
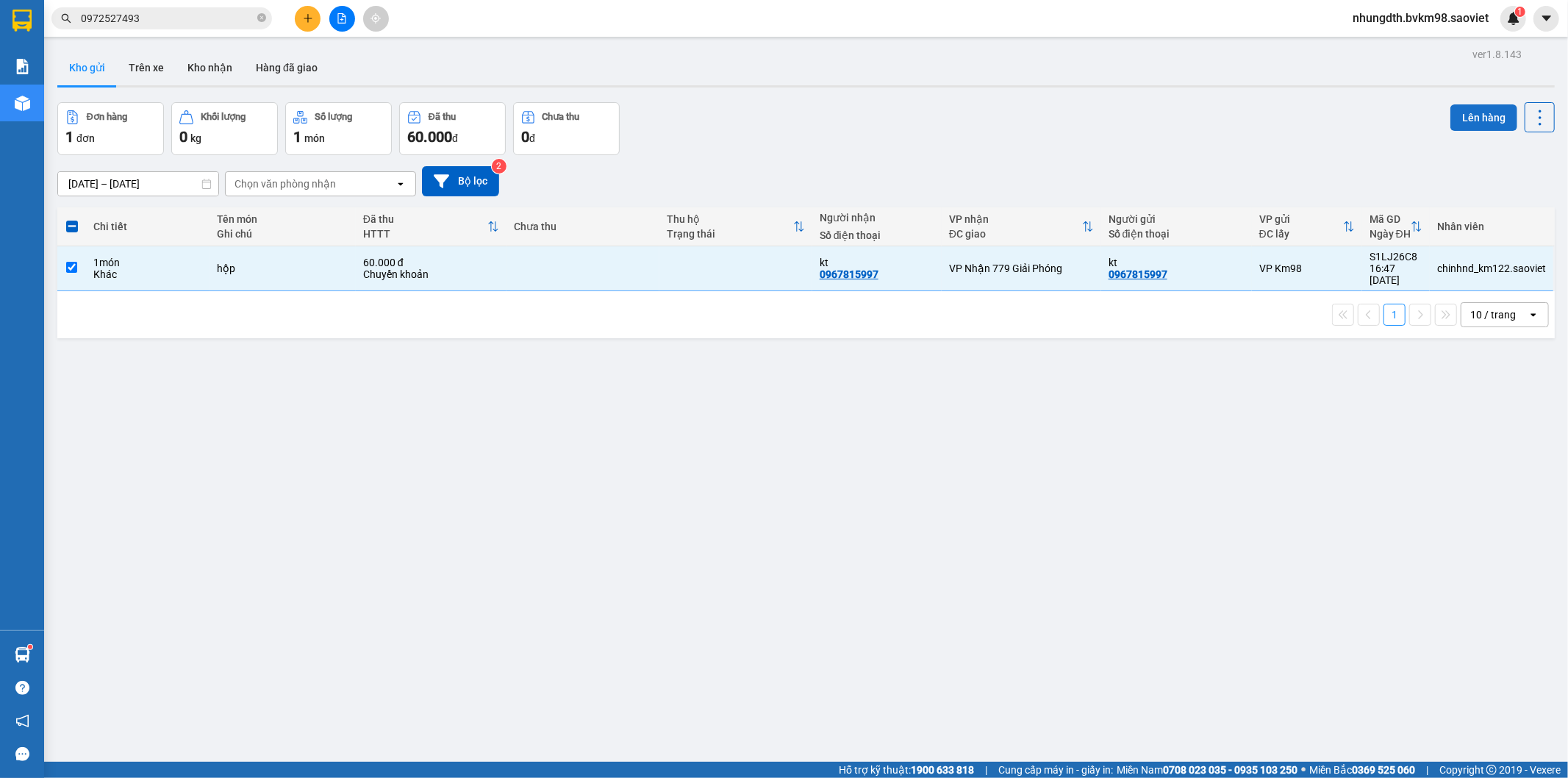
click at [1475, 118] on button "Lên hàng" at bounding box center [1483, 118] width 67 height 26
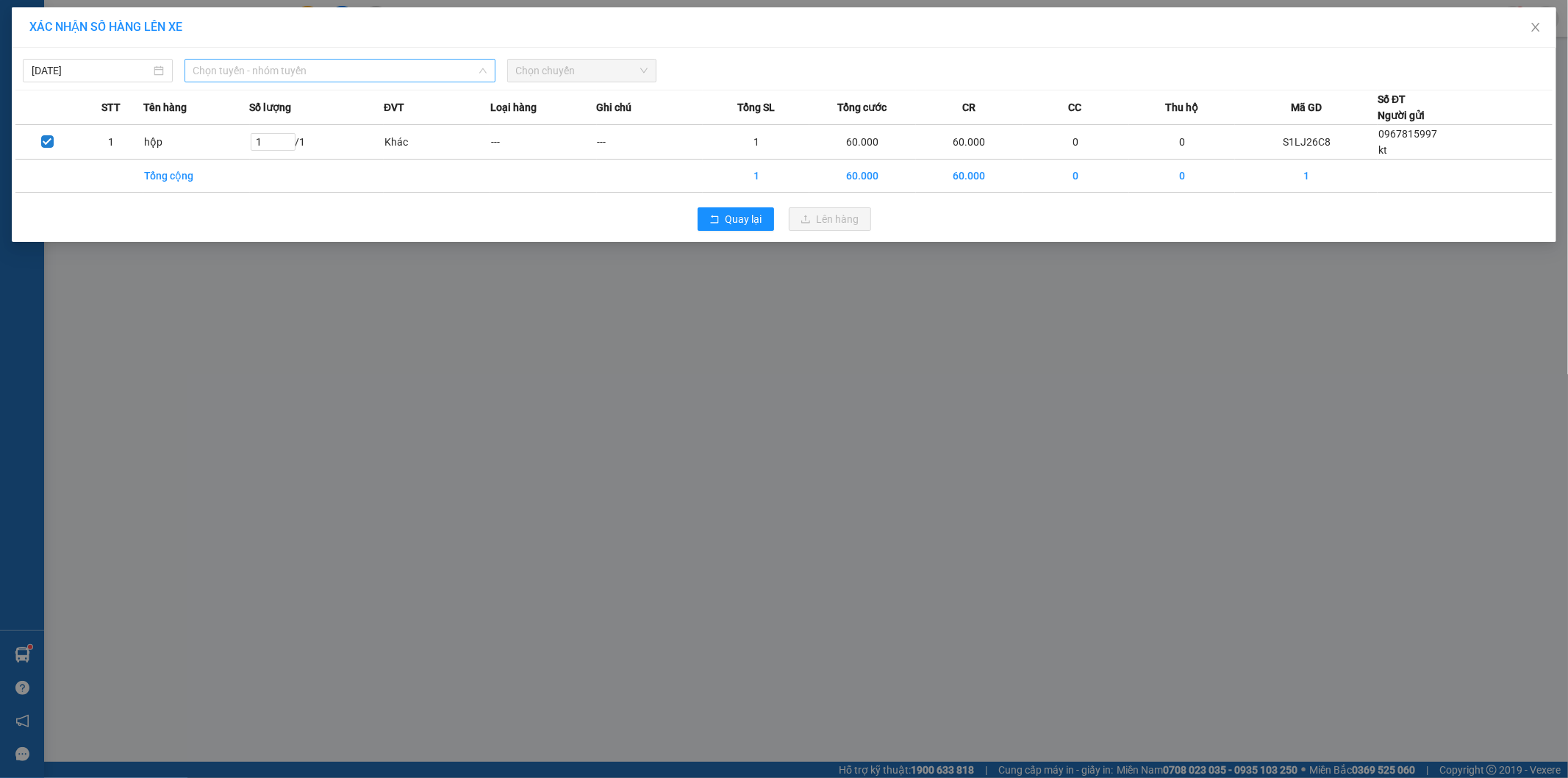
click at [331, 71] on span "Chọn tuyến - nhóm tuyến" at bounding box center [340, 70] width 294 height 22
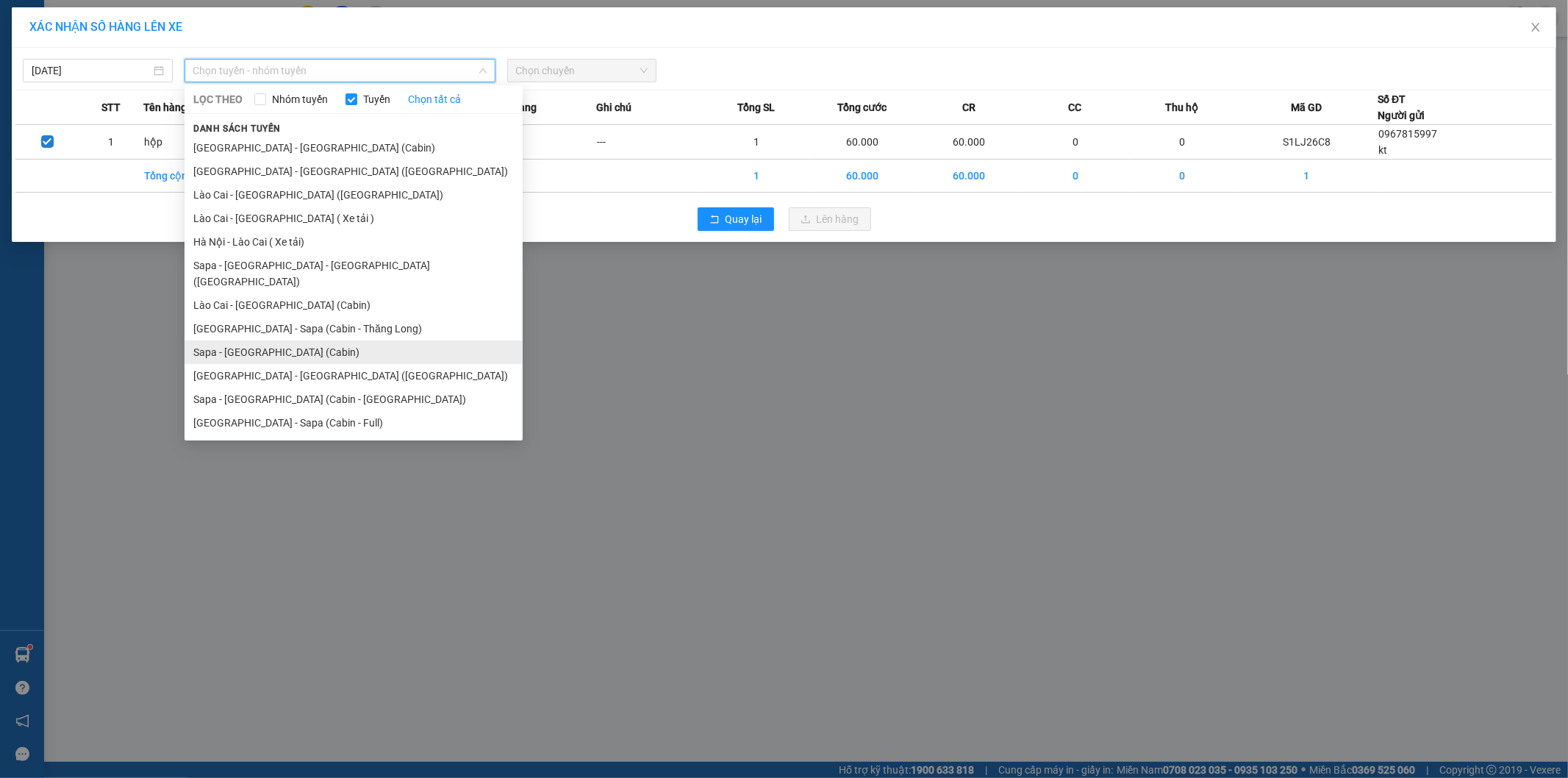
click at [293, 341] on li "Sapa - [GEOGRAPHIC_DATA] (Cabin)" at bounding box center [353, 352] width 338 height 24
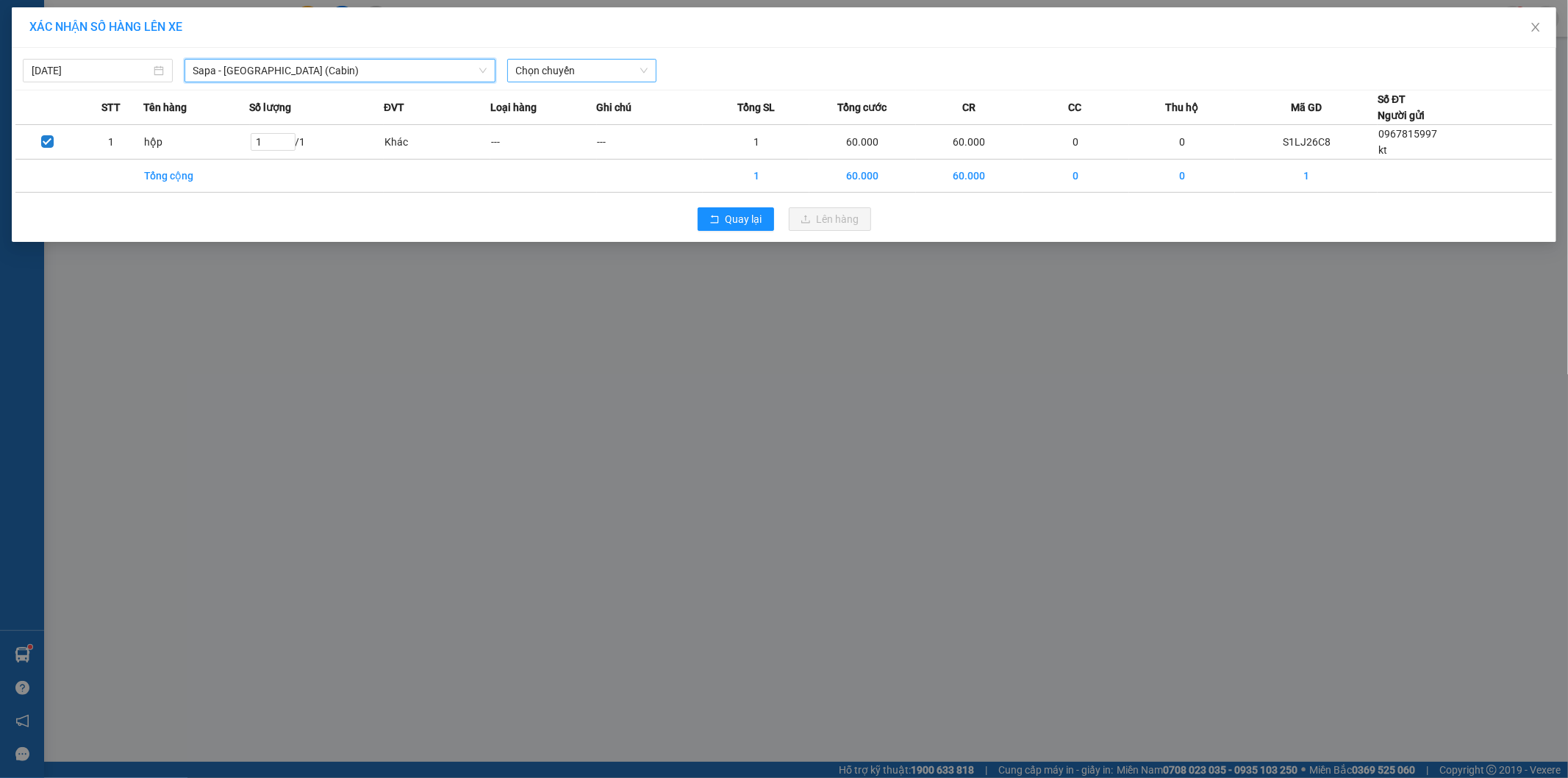
click at [592, 75] on span "Chọn chuyến" at bounding box center [582, 70] width 132 height 22
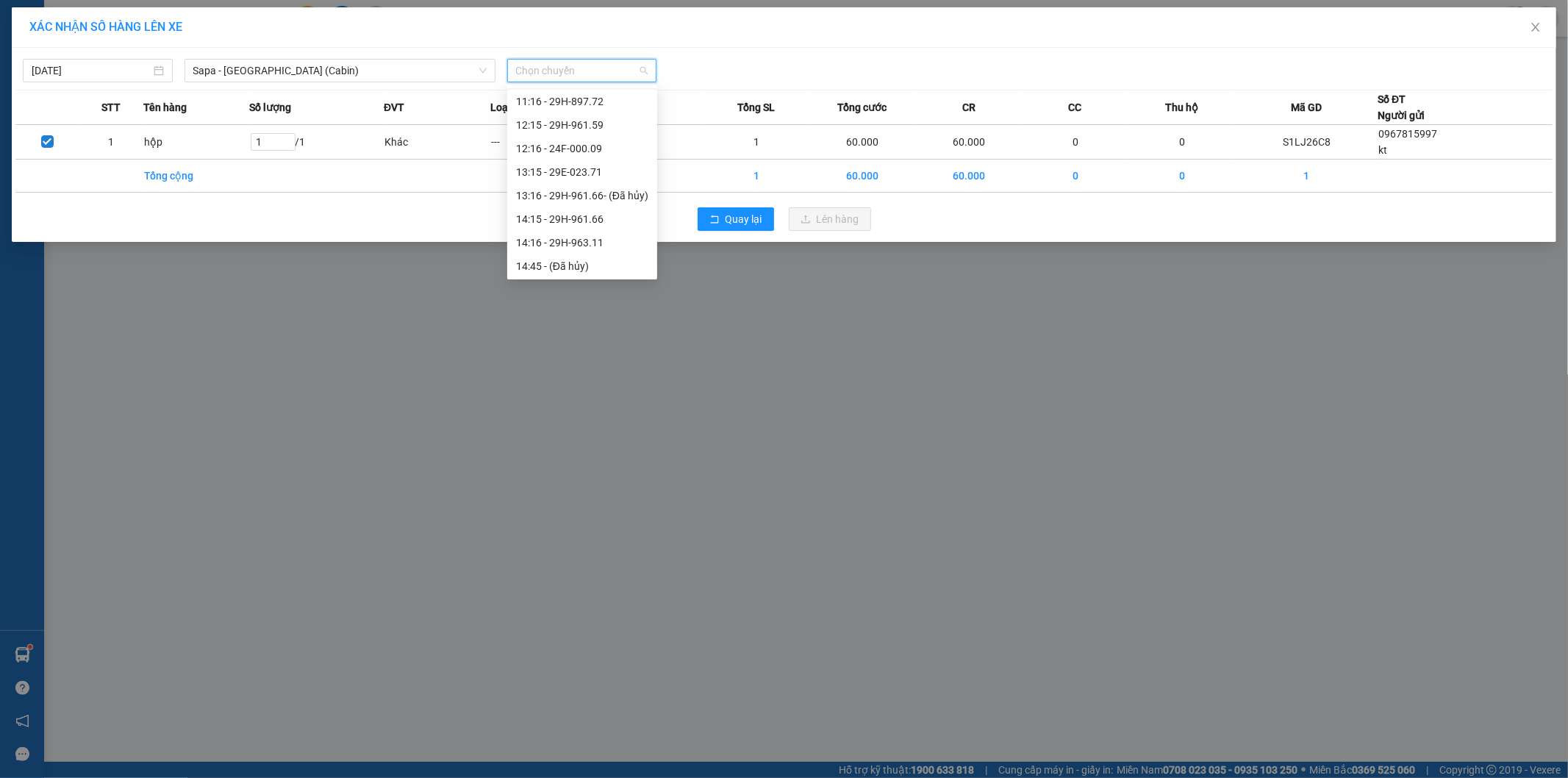
scroll to position [245, 0]
click at [599, 229] on div "16:15 - 29H-898.08" at bounding box center [582, 231] width 132 height 16
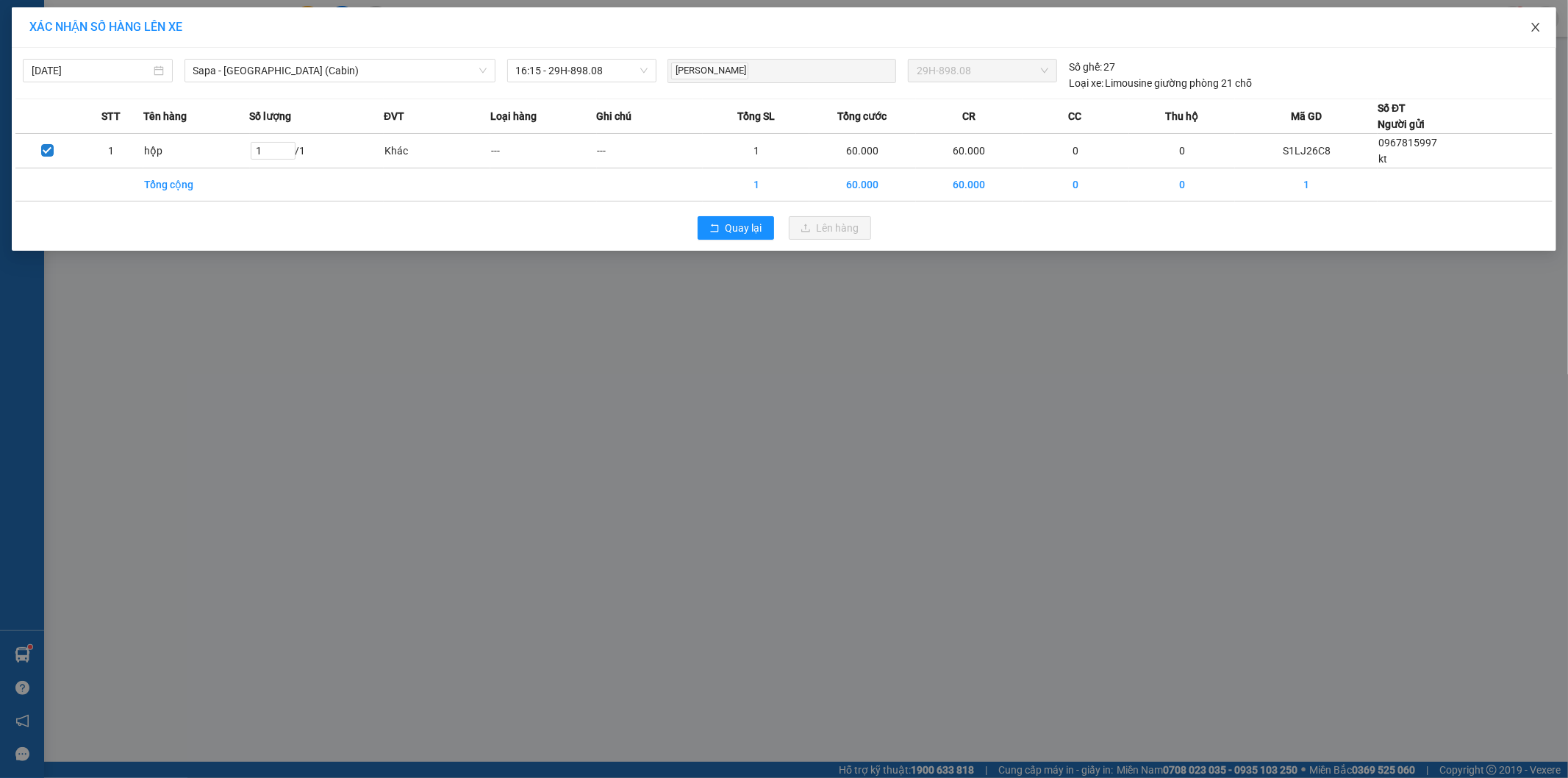
click at [1533, 30] on icon "close" at bounding box center [1536, 27] width 11 height 11
